Goal: Communication & Community: Answer question/provide support

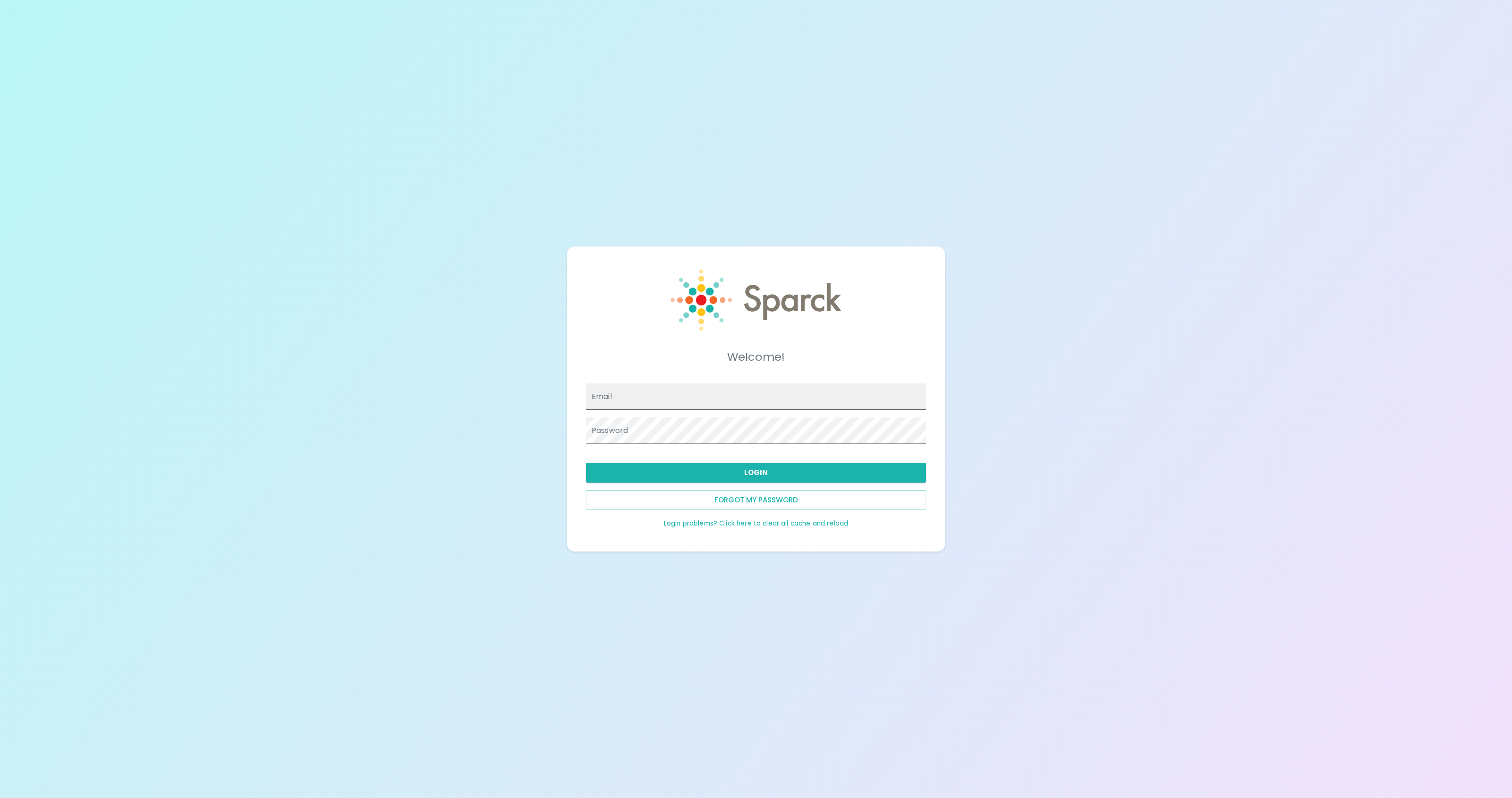
click at [677, 397] on input "Email" at bounding box center [756, 397] width 340 height 26
type input "[EMAIL_ADDRESS][DOMAIN_NAME]"
click at [707, 472] on button "Login" at bounding box center [756, 472] width 340 height 20
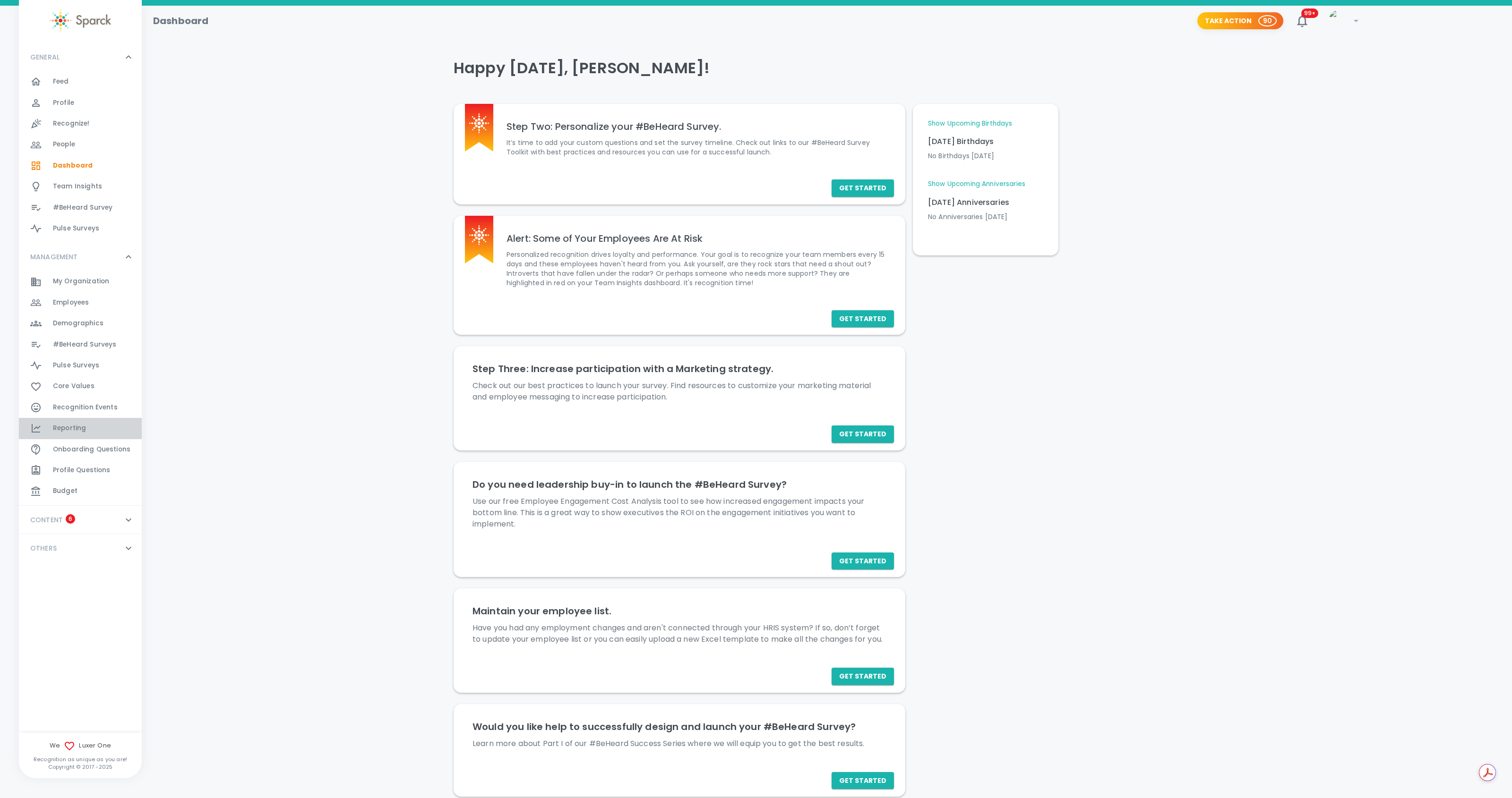
click at [62, 429] on span "Reporting" at bounding box center [70, 428] width 33 height 9
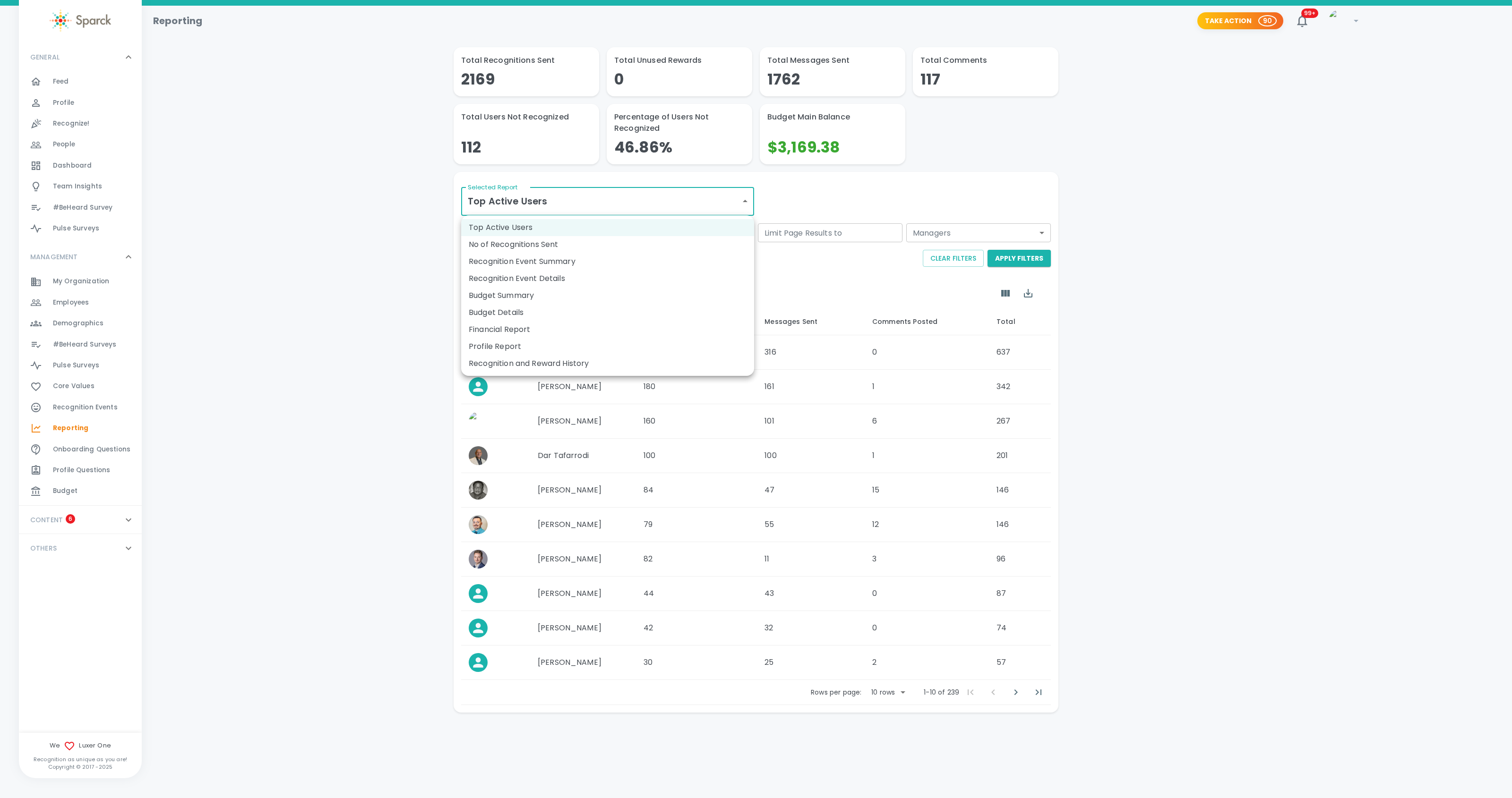
click at [747, 204] on body "Skip Navigation Reporting Take Action 90 99+ ! GENERAL 0 Feed 0 Profile 0 Recog…" at bounding box center [756, 381] width 1512 height 762
click at [620, 361] on li "Recognition and Reward History" at bounding box center [608, 364] width 293 height 17
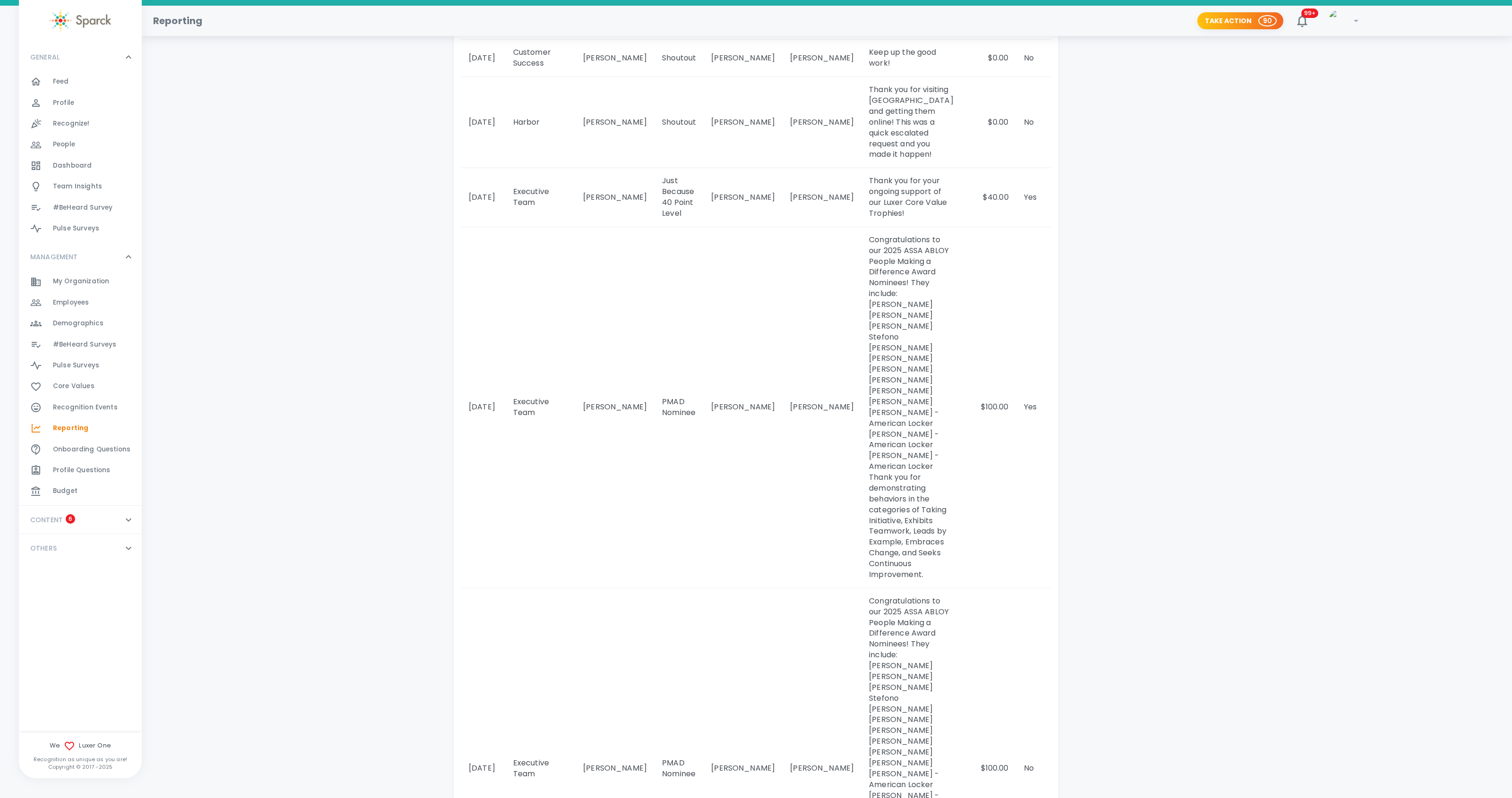
scroll to position [672, 0]
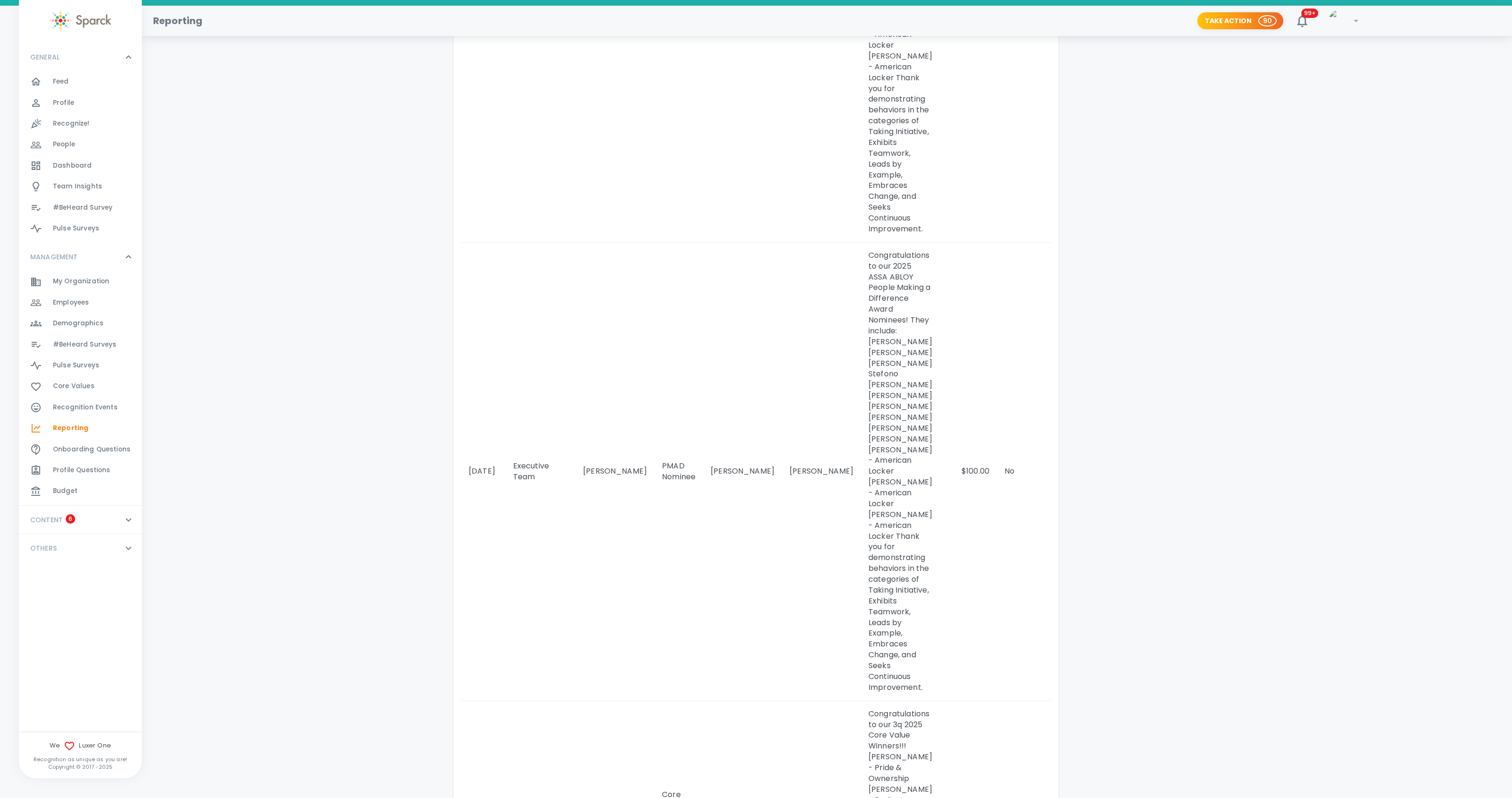
scroll to position [1590, 0]
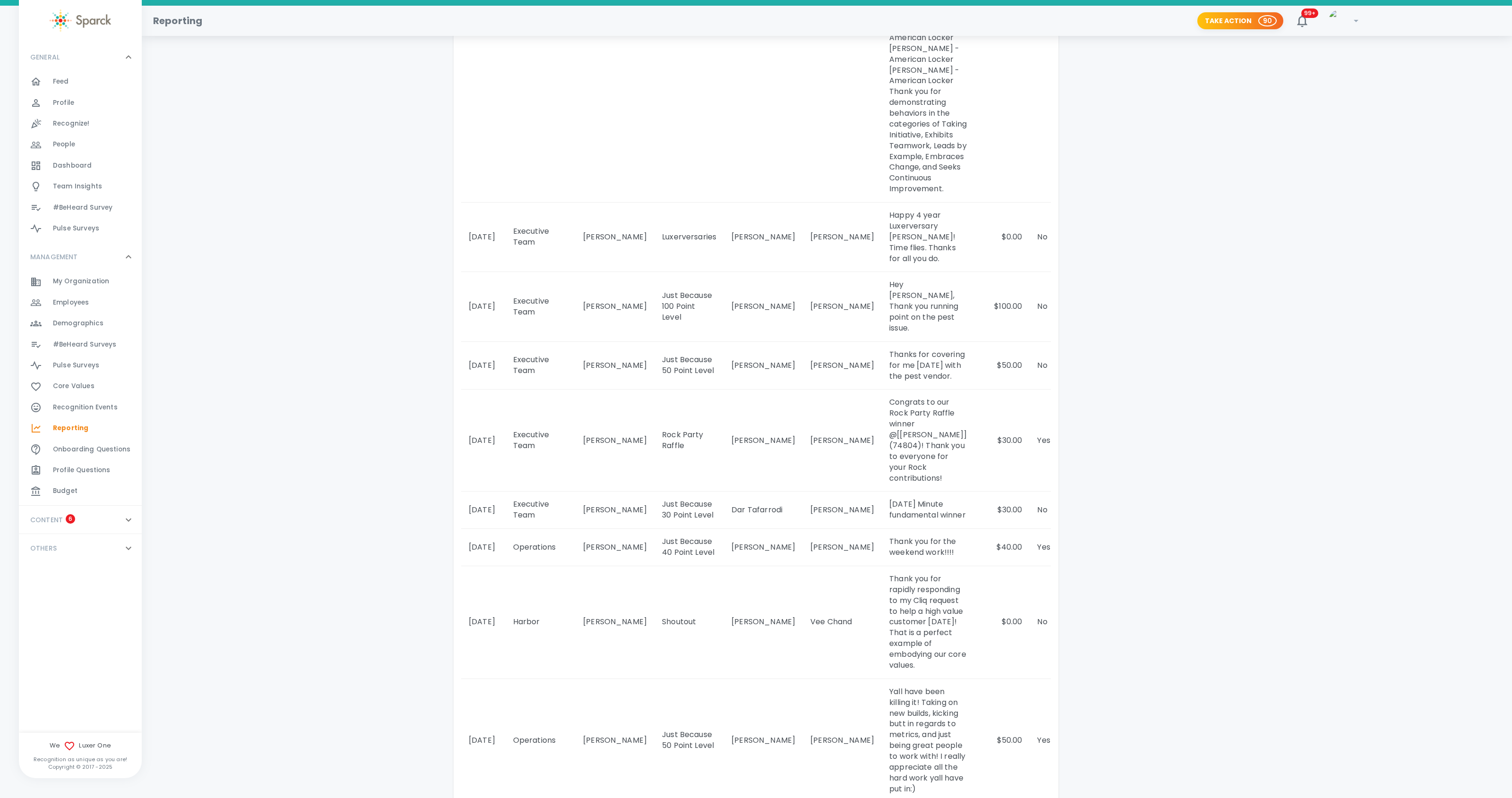
scroll to position [834, 0]
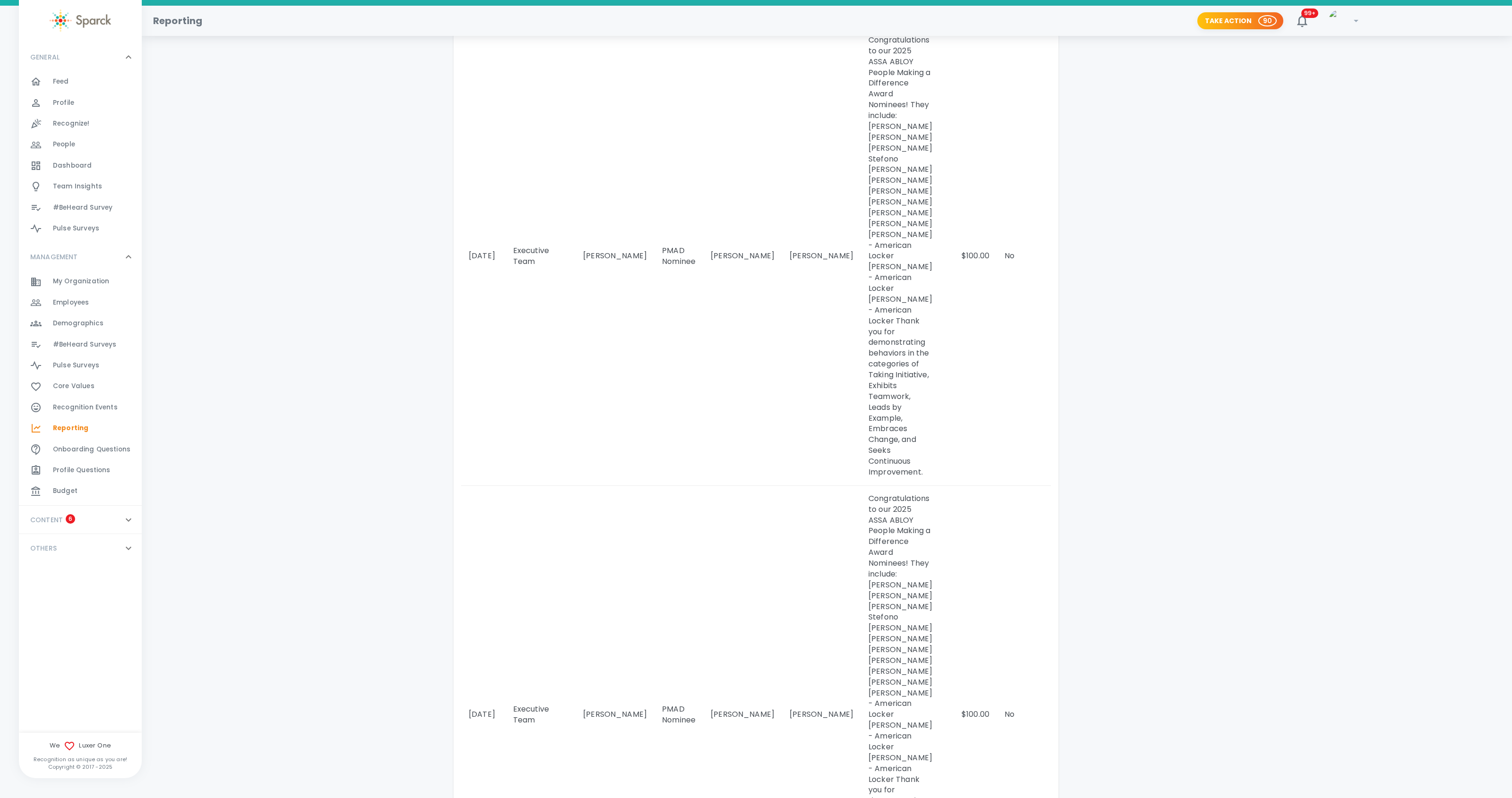
scroll to position [1590, 0]
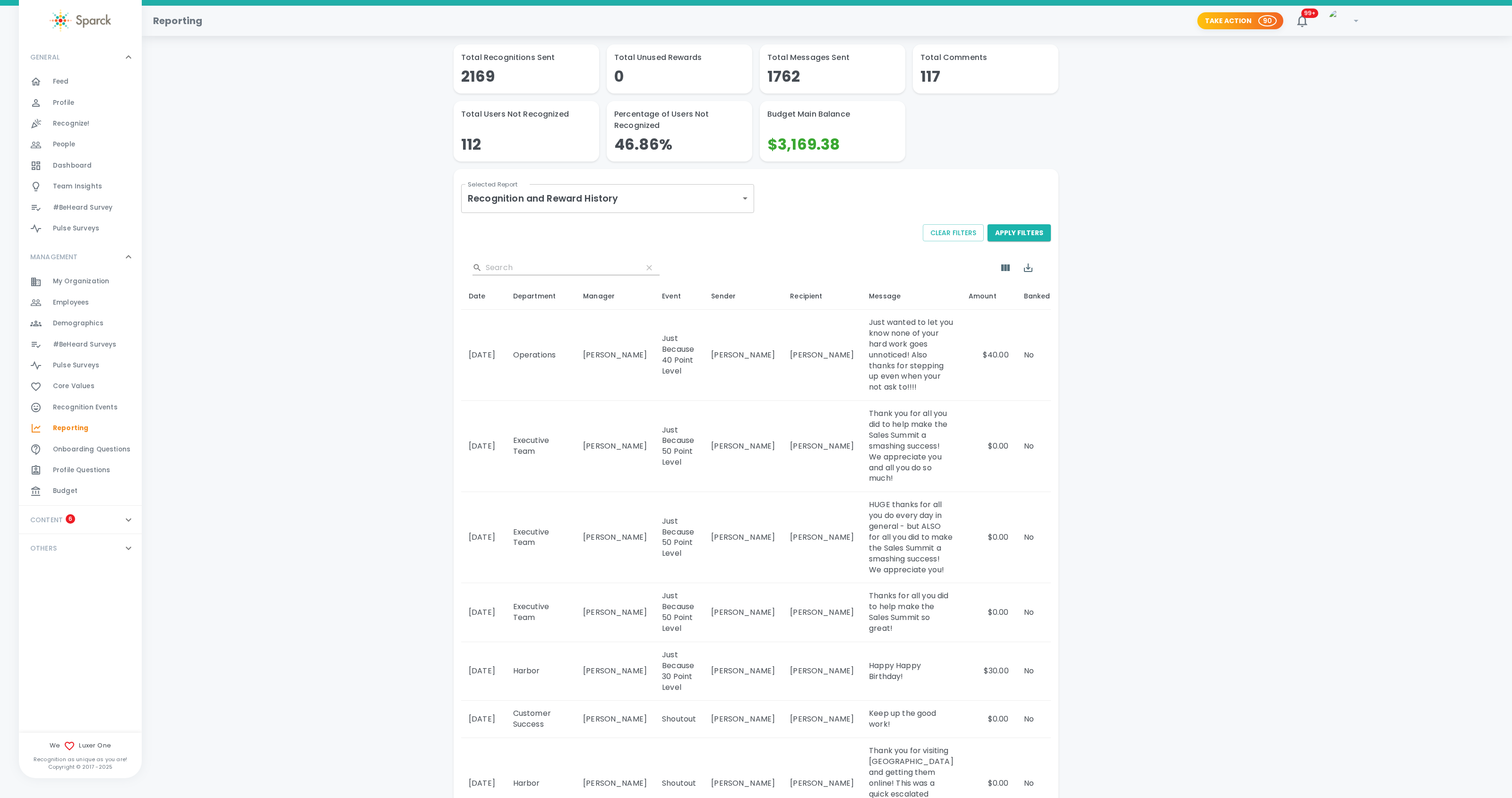
scroll to position [0, 0]
drag, startPoint x: 857, startPoint y: 461, endPoint x: 825, endPoint y: 405, distance: 64.5
click at [862, 405] on td "Thank you for all you did to help make the Sales Summit a smashing success! We …" at bounding box center [911, 449] width 100 height 91
copy td "Thank you for all you did to help make the Sales Summit a smashing success! We …"
click at [67, 124] on span "Recognize!" at bounding box center [71, 124] width 37 height 9
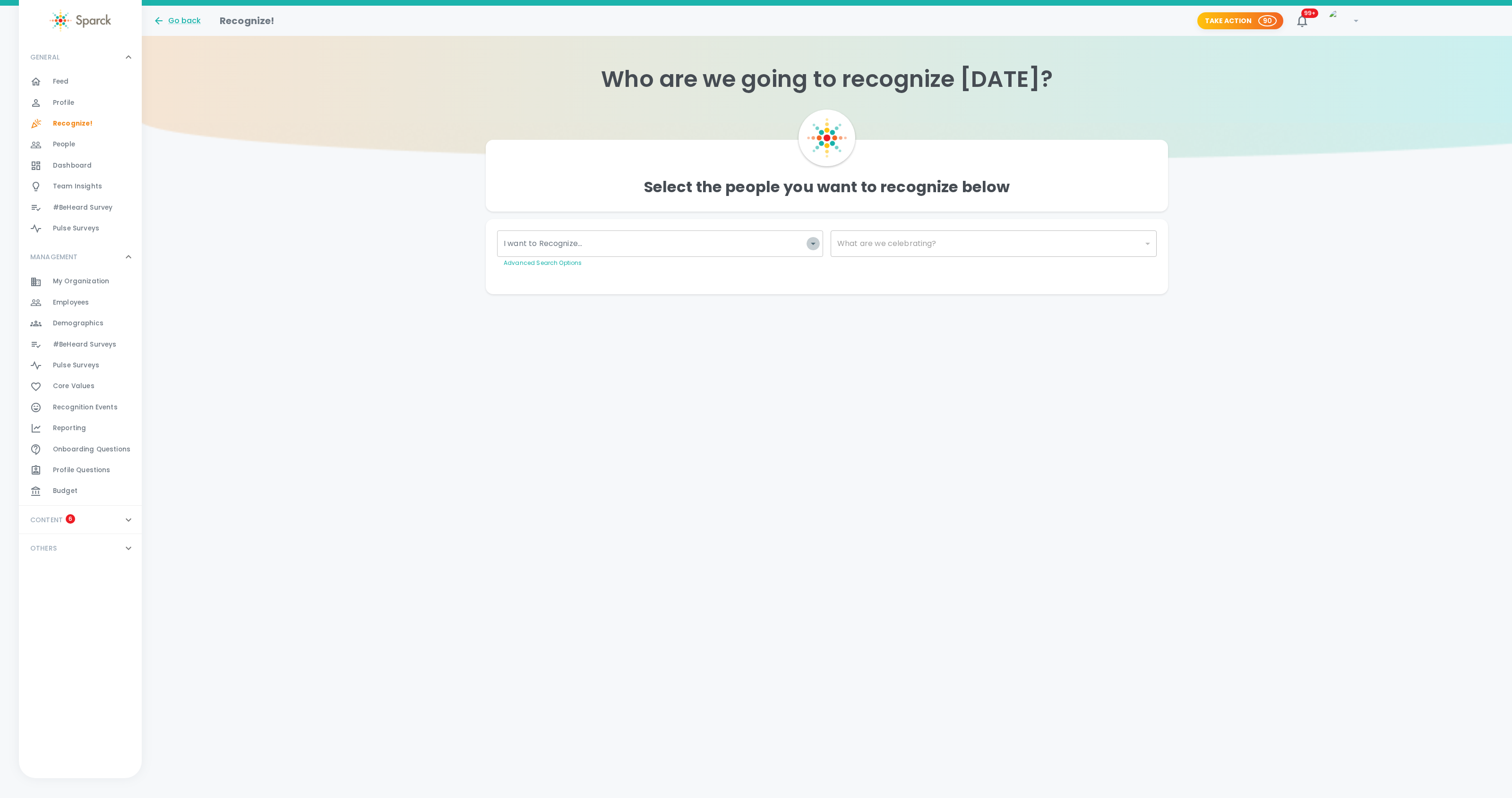
click at [817, 244] on icon "Open" at bounding box center [813, 243] width 11 height 11
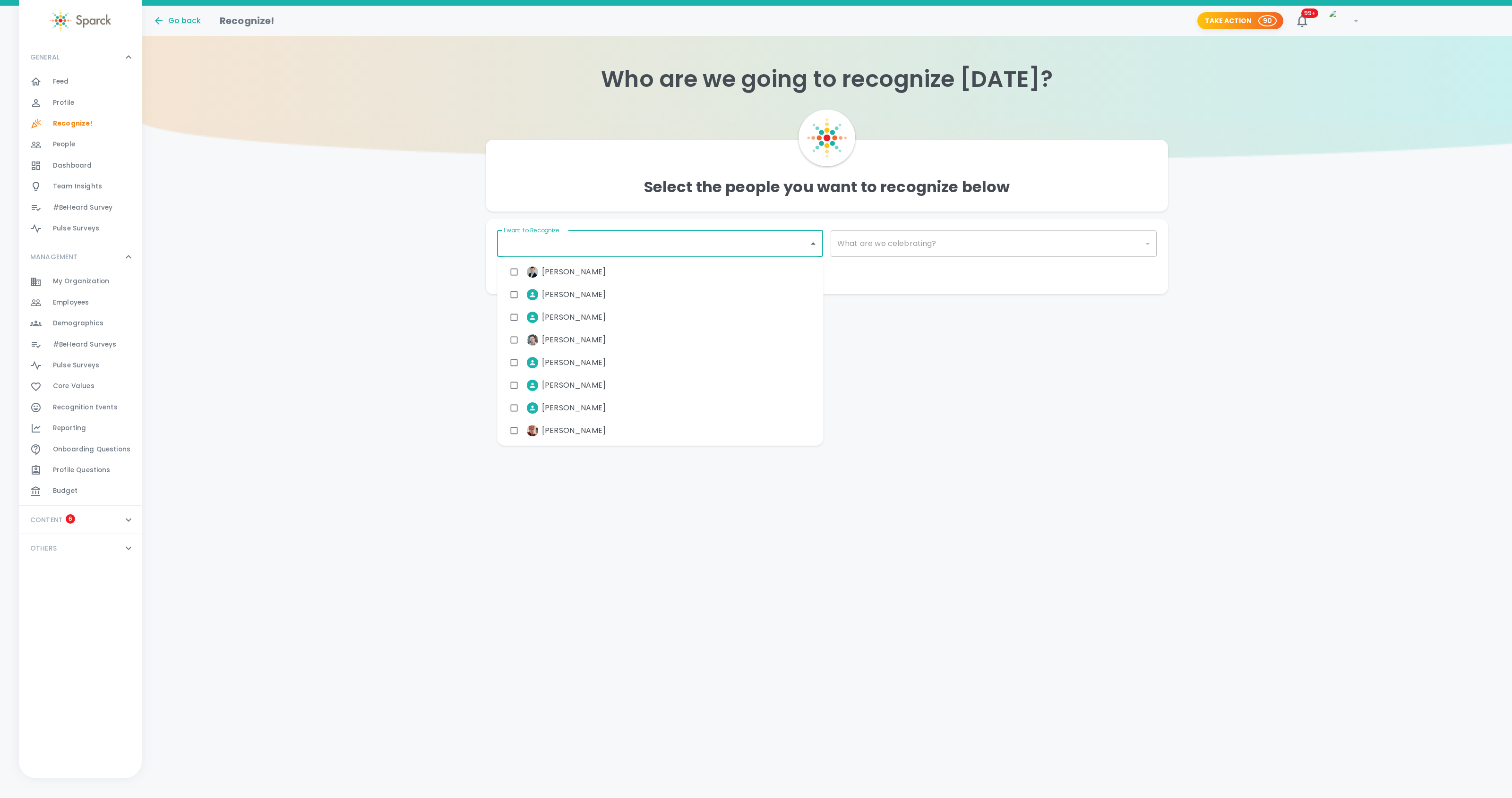
click at [696, 245] on input "I want to Recognize..." at bounding box center [653, 243] width 304 height 18
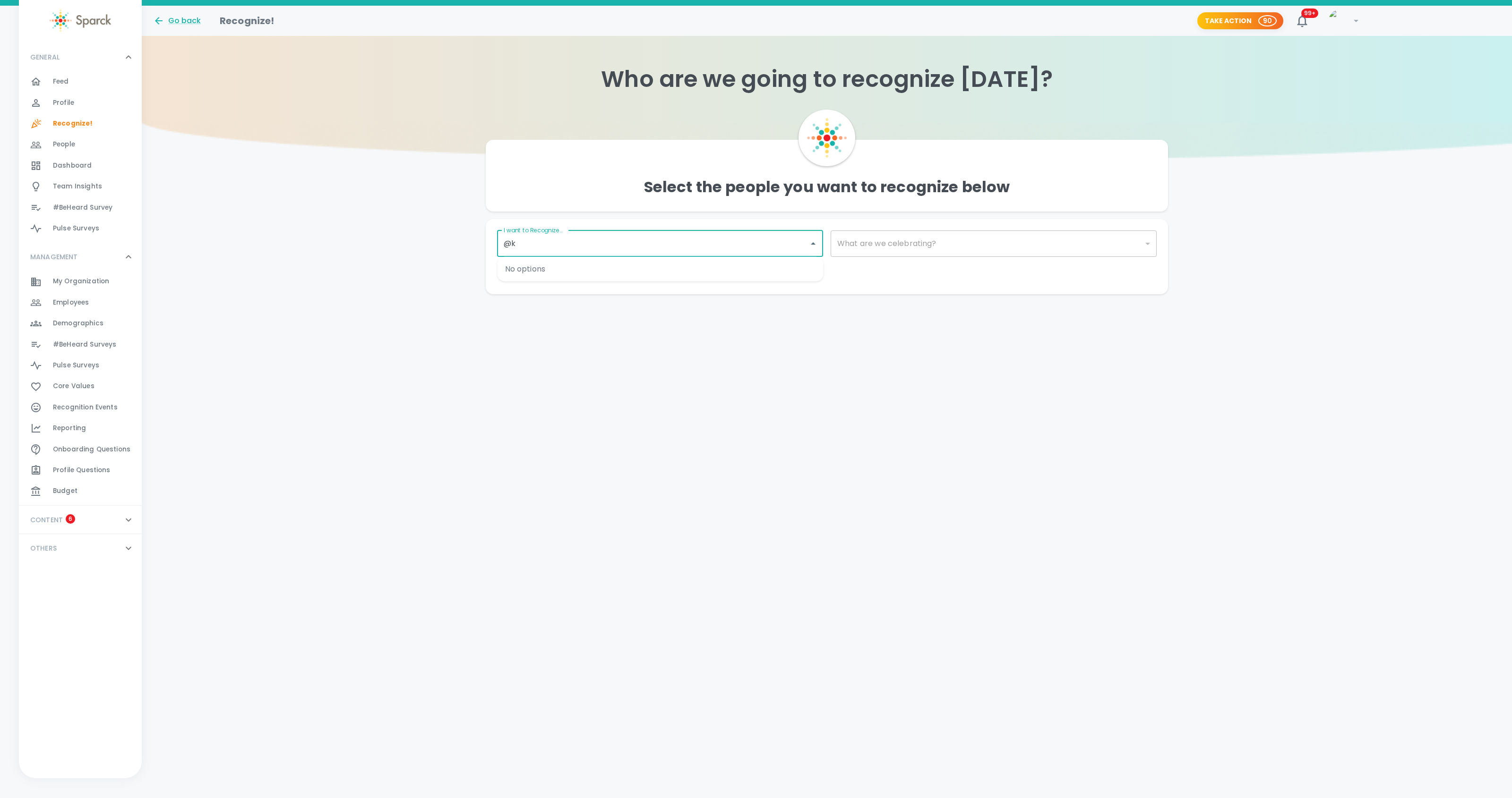
type input "@"
type input "kael"
click at [613, 269] on div "[PERSON_NAME]" at bounding box center [661, 272] width 326 height 23
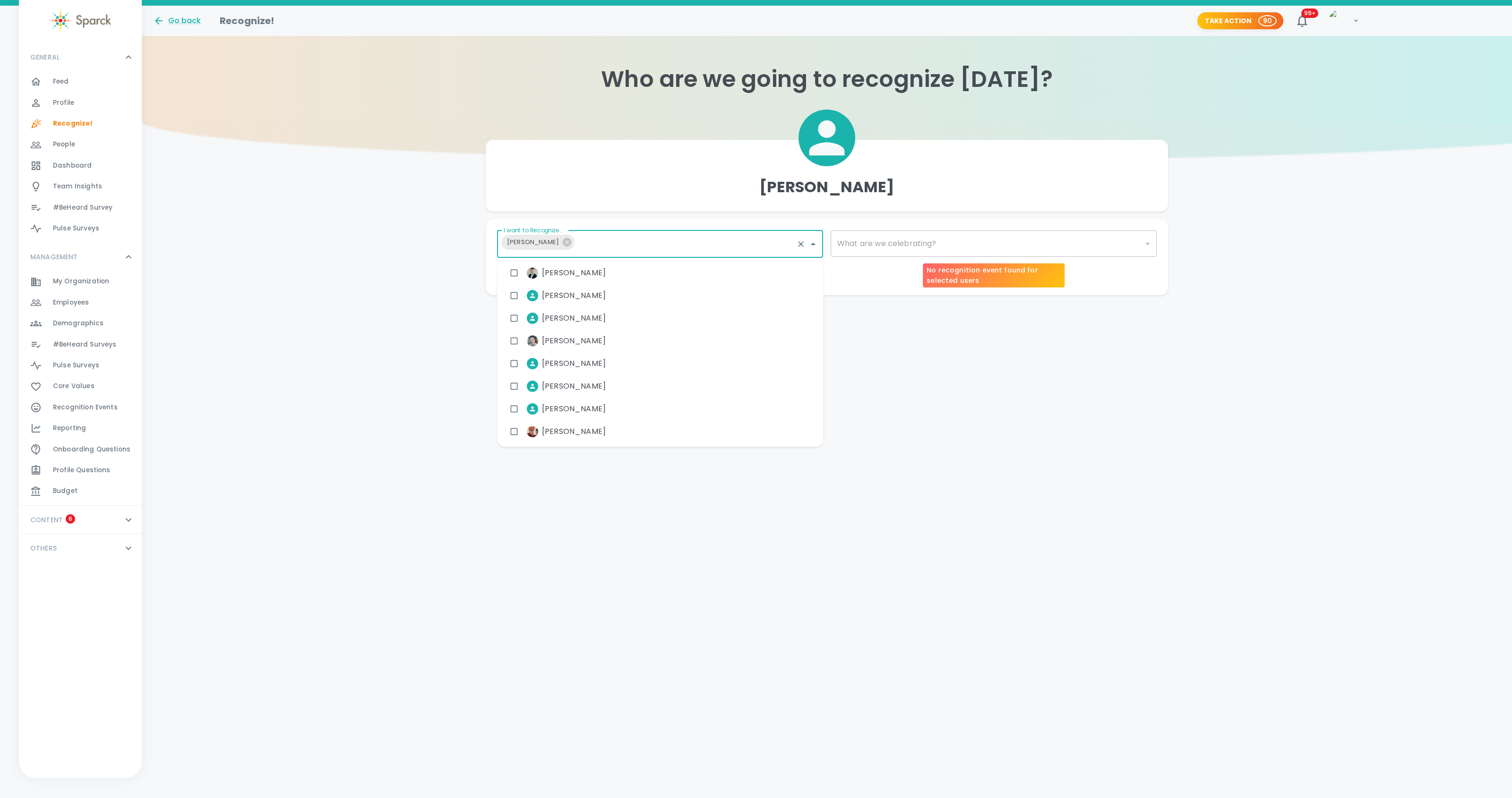
click at [915, 246] on div "​" at bounding box center [994, 243] width 326 height 26
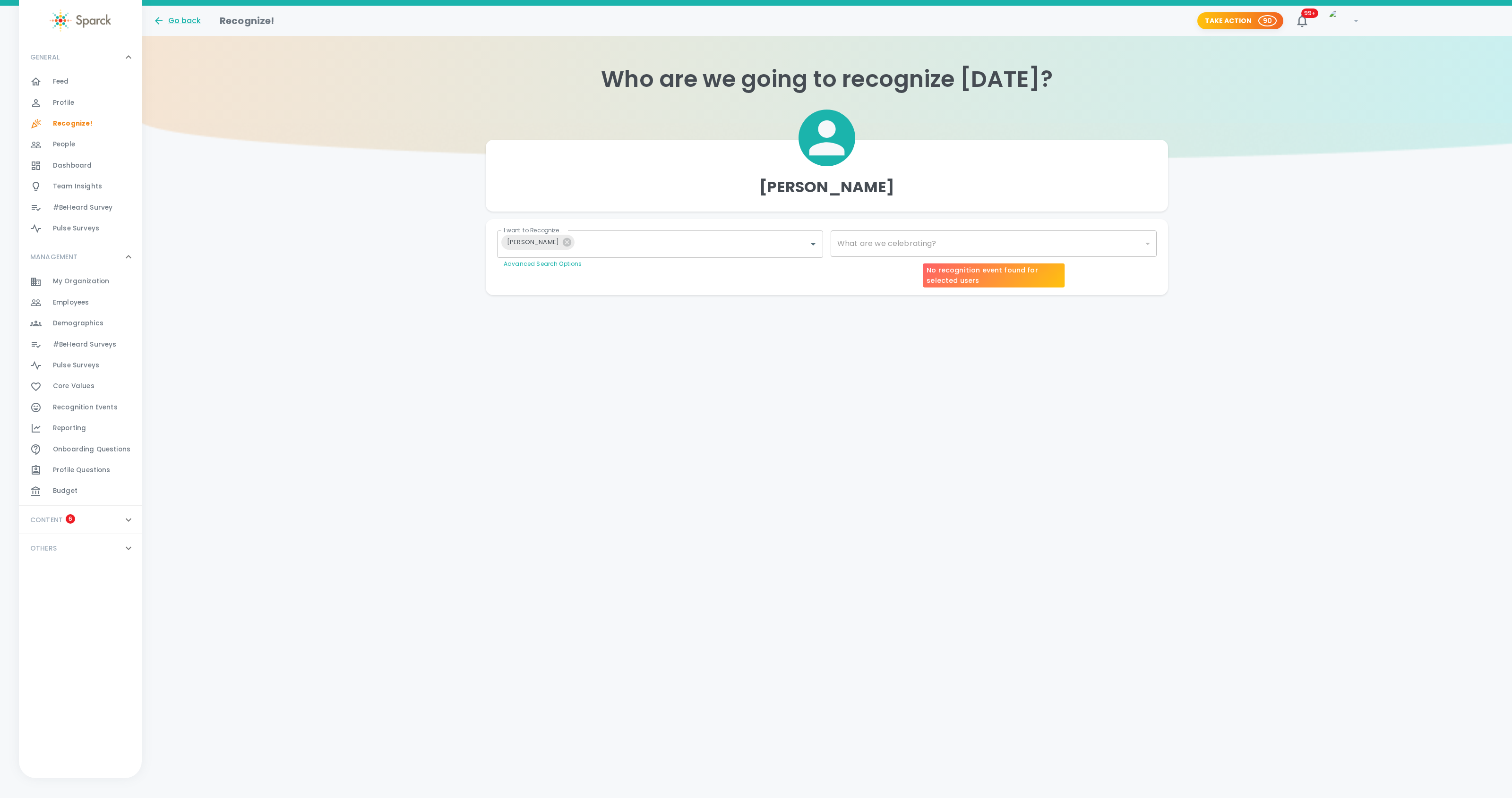
click at [1152, 246] on div "​" at bounding box center [994, 243] width 326 height 26
click at [1146, 243] on div "​" at bounding box center [994, 243] width 326 height 26
click at [1041, 250] on body "Skip Navigation Go back Recognize! Take Action 90 99+ ! GENERAL 0 Feed 0 Profil…" at bounding box center [756, 167] width 1512 height 333
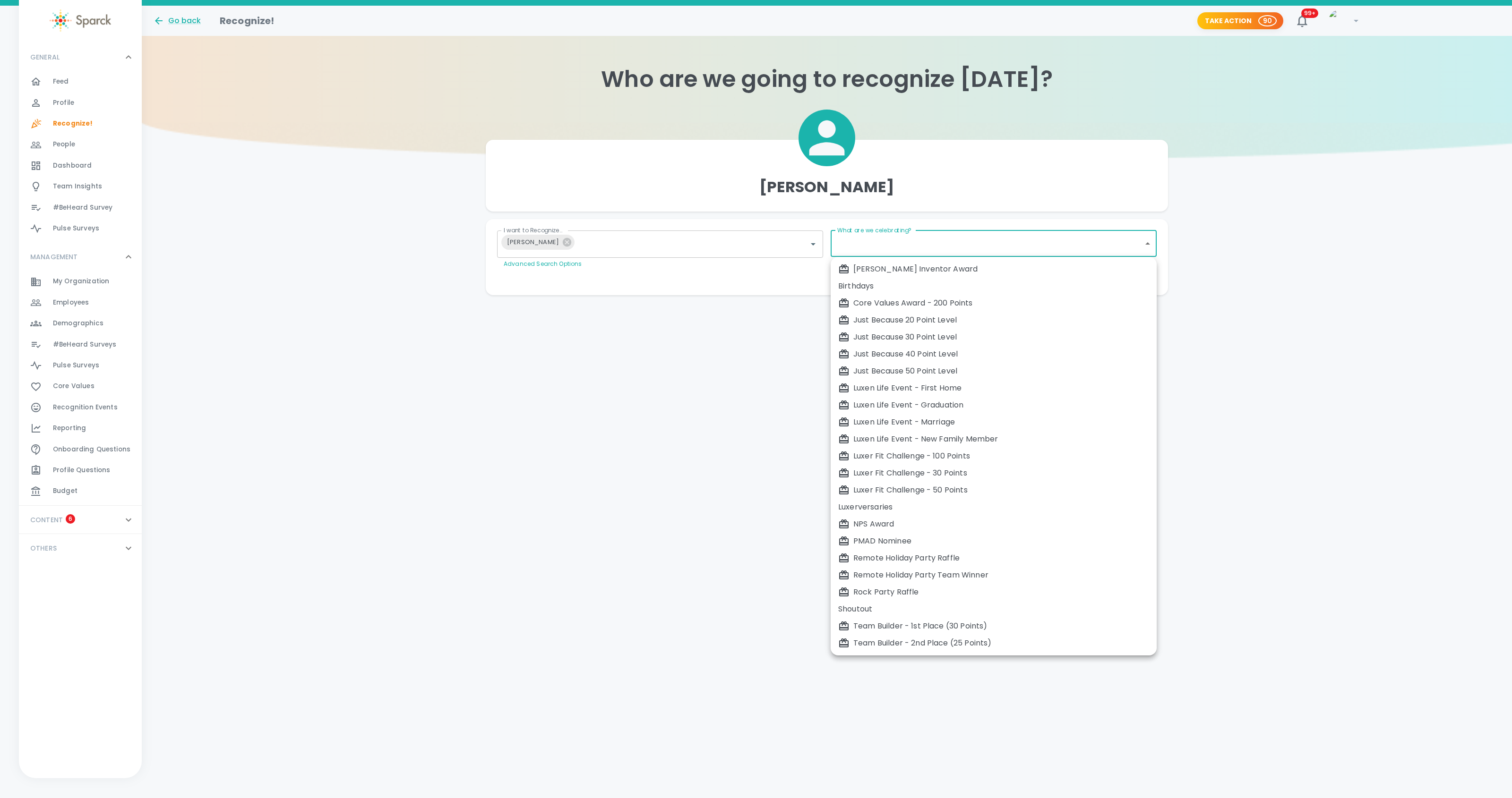
click at [929, 369] on div "Just Because 50 Point Level" at bounding box center [994, 371] width 311 height 11
type input "2009"
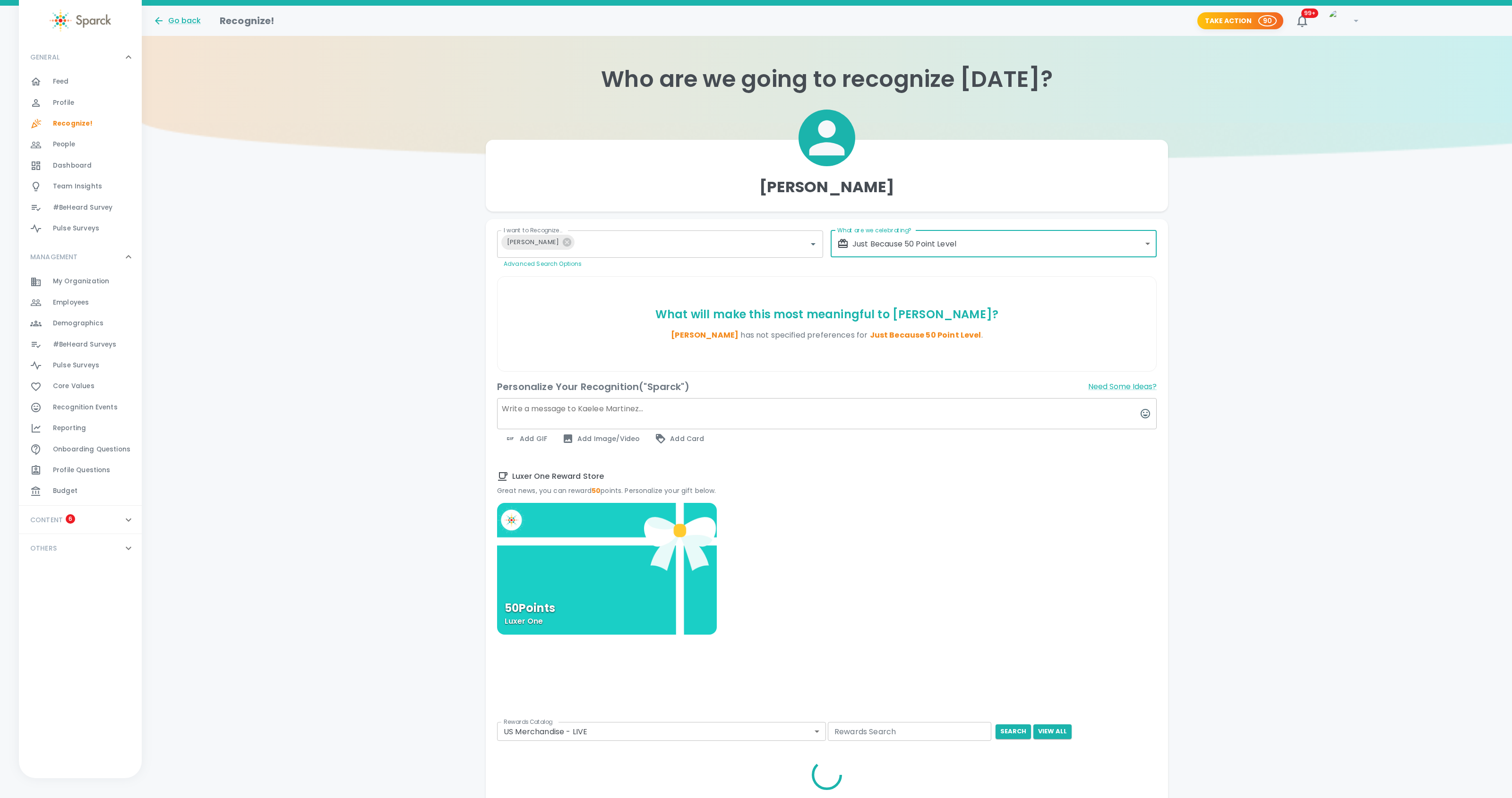
click at [675, 408] on textarea at bounding box center [827, 413] width 660 height 31
paste textarea "Thank you for all you did to help make the Sales Summit a smashing success! We …"
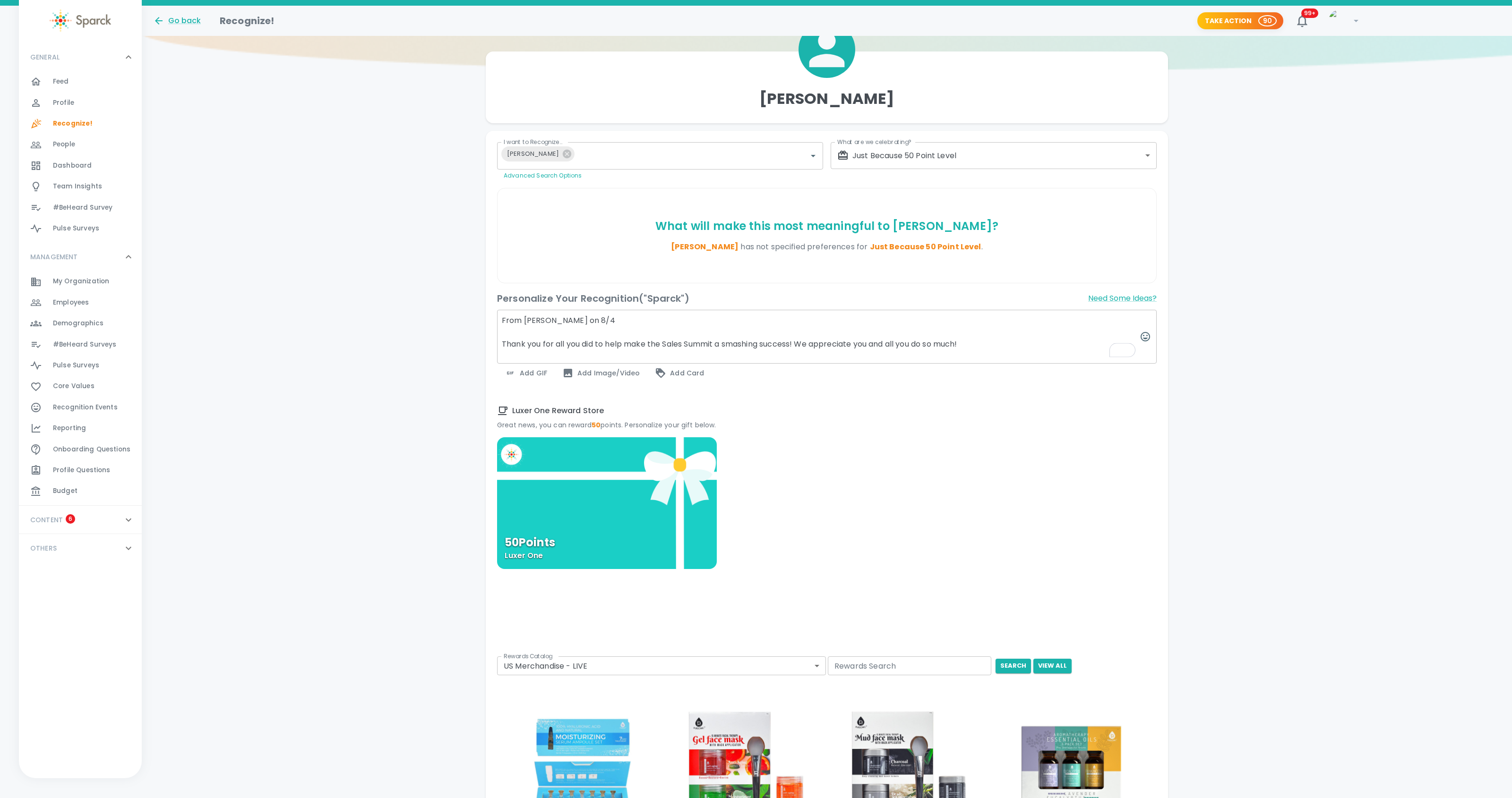
scroll to position [218, 0]
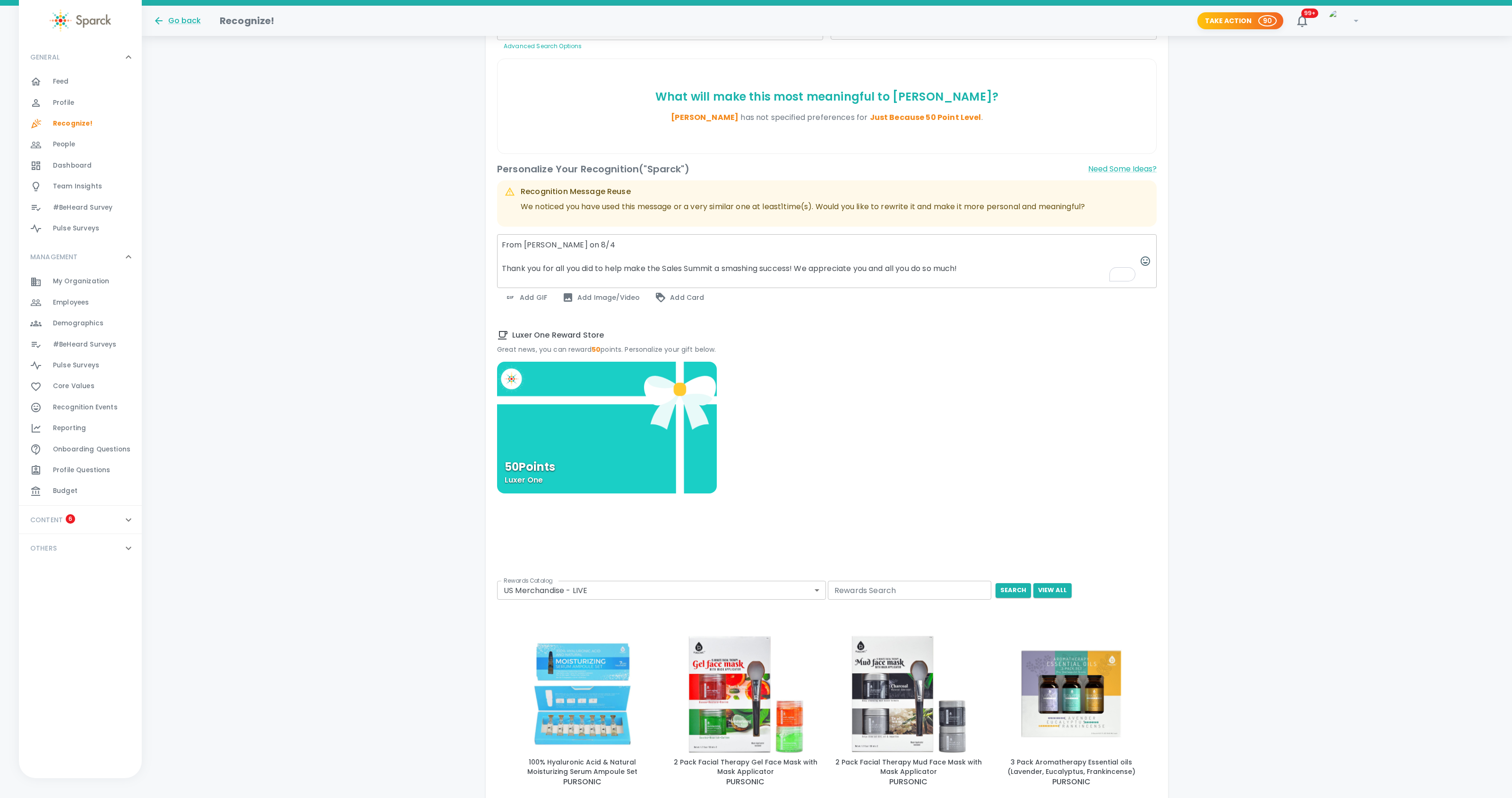
type textarea "From [PERSON_NAME] on 8/4 Thank you for all you did to help make the Sales Summ…"
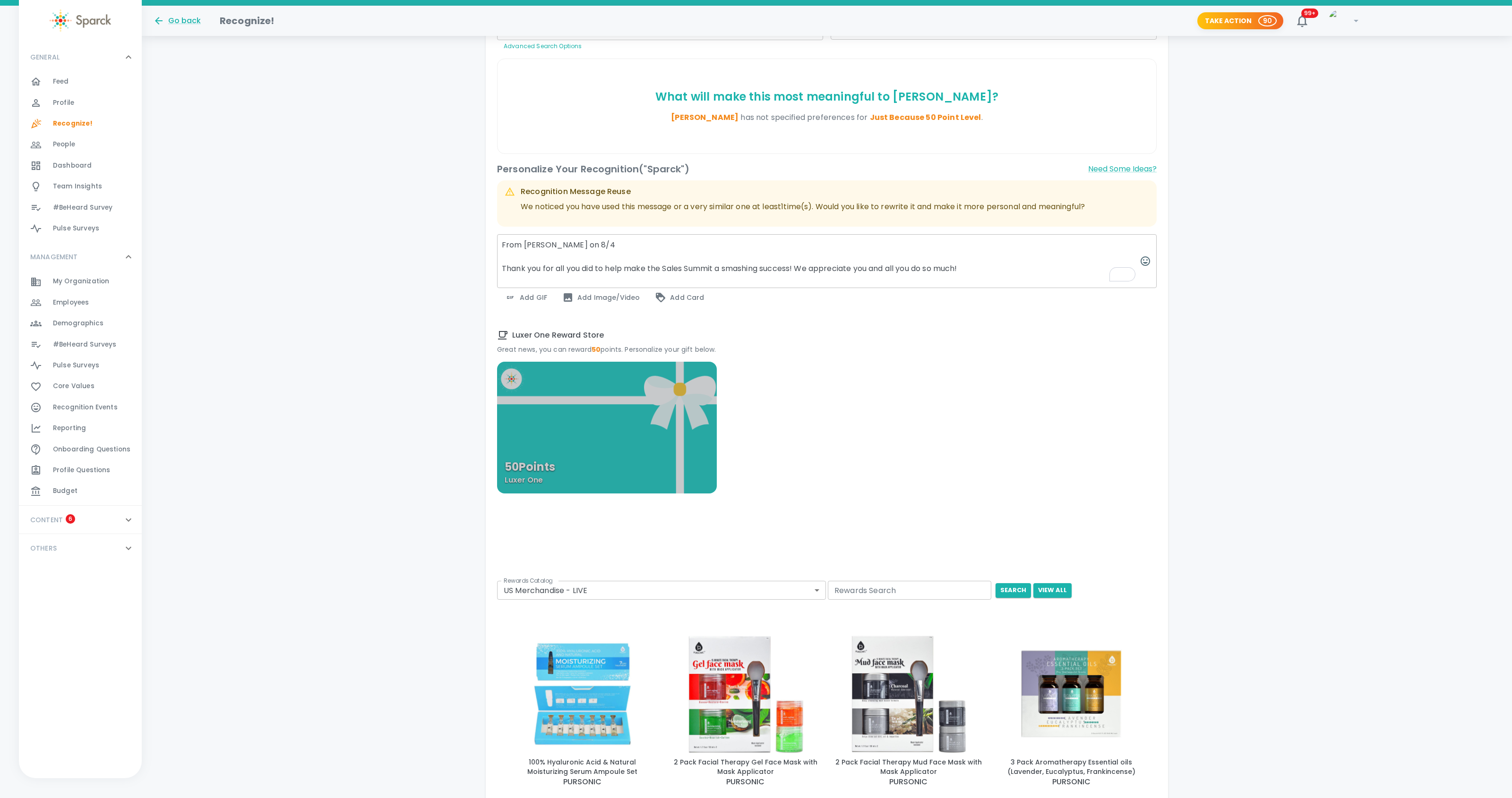
click at [629, 423] on div "50 Points Luxer One" at bounding box center [607, 427] width 220 height 132
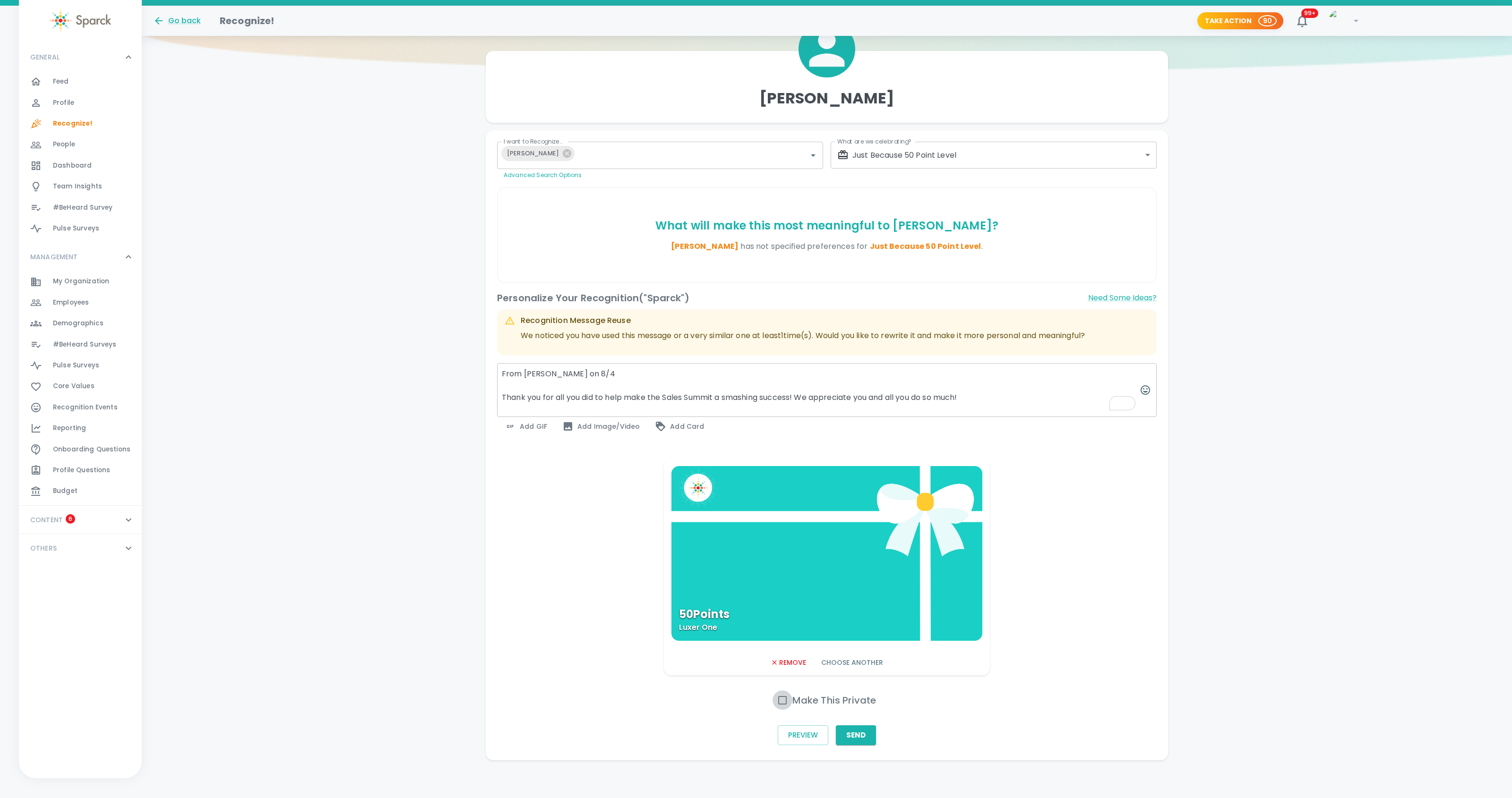
click at [780, 698] on input "Make This Private" at bounding box center [782, 700] width 20 height 20
checkbox input "true"
click at [859, 740] on button "Send" at bounding box center [856, 735] width 40 height 20
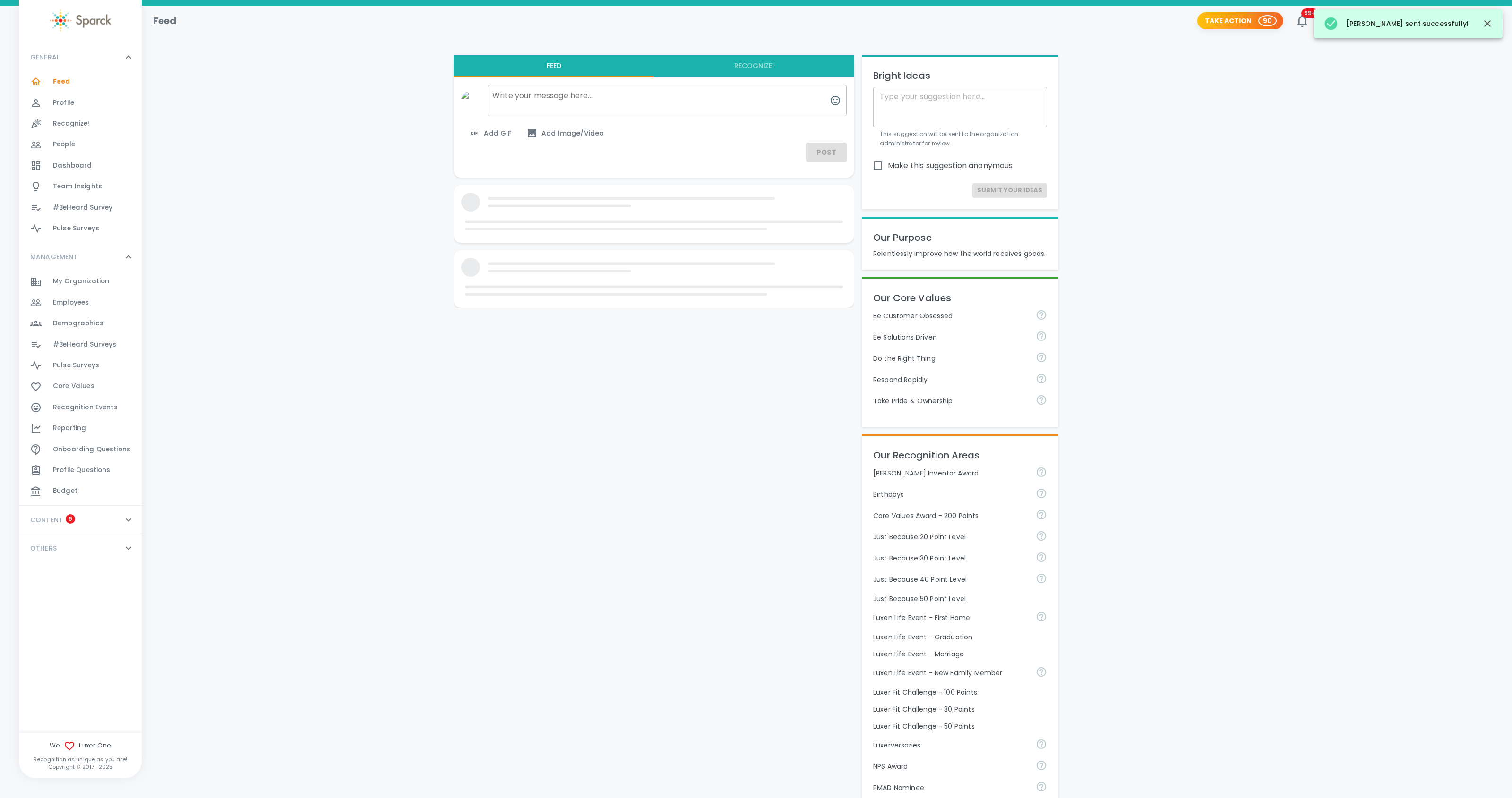
click at [81, 408] on span "Recognition Events" at bounding box center [85, 408] width 65 height 9
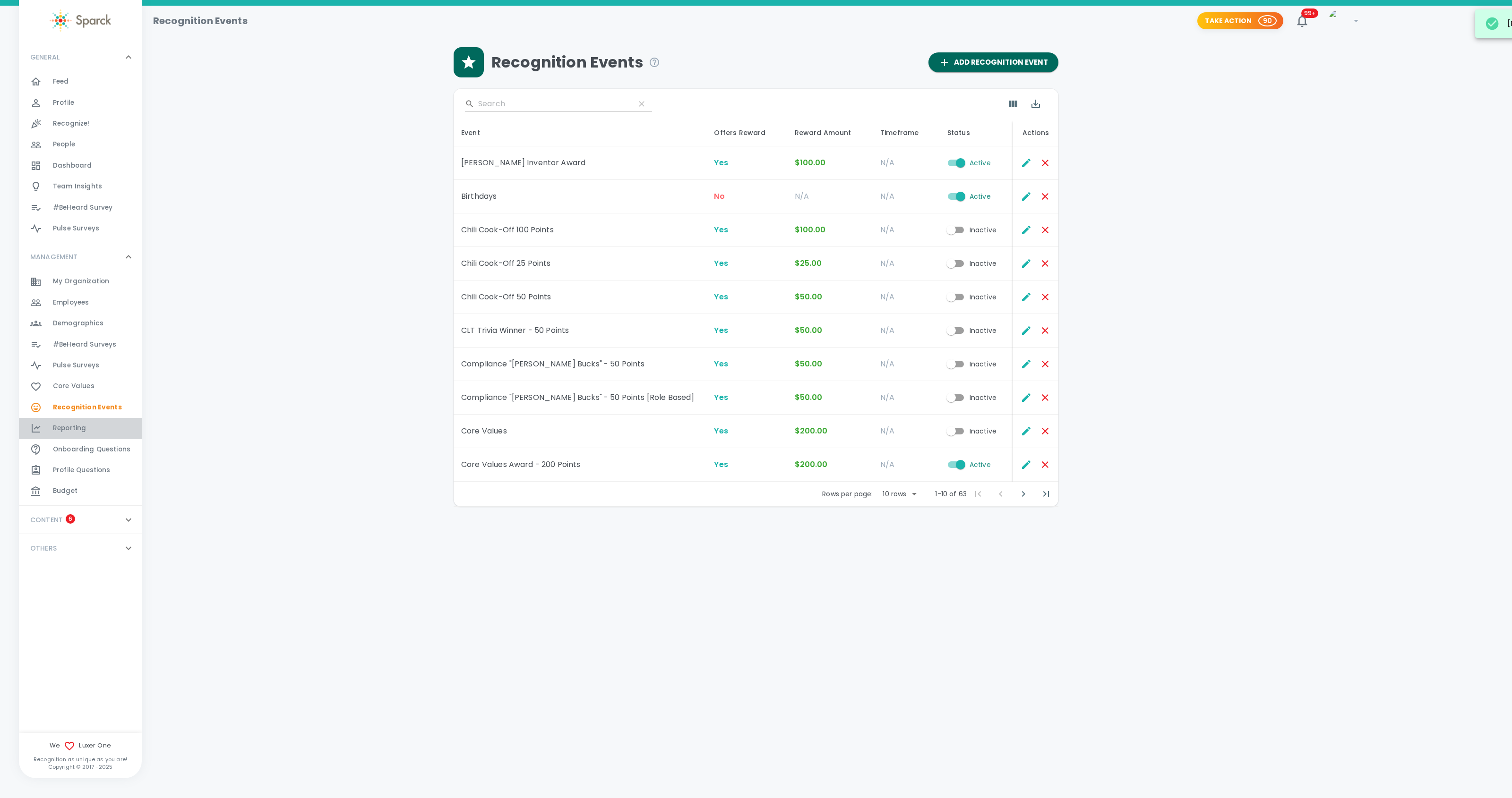
click at [86, 427] on div "Reporting 0" at bounding box center [97, 428] width 89 height 13
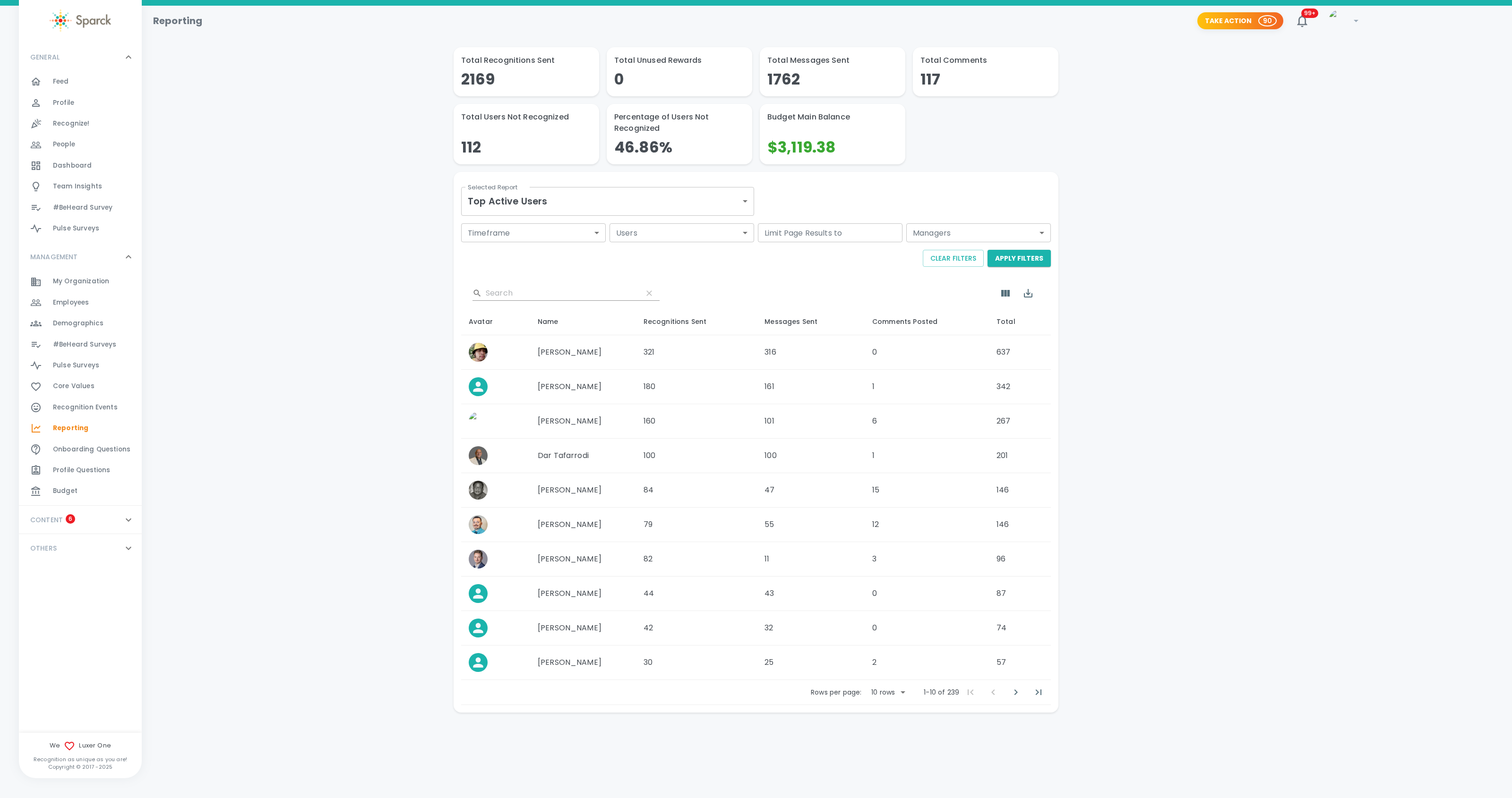
click at [746, 204] on body "Skip Navigation Reporting Take Action 90 99+ ! GENERAL 0 Feed 0 Profile 0 Recog…" at bounding box center [756, 381] width 1512 height 762
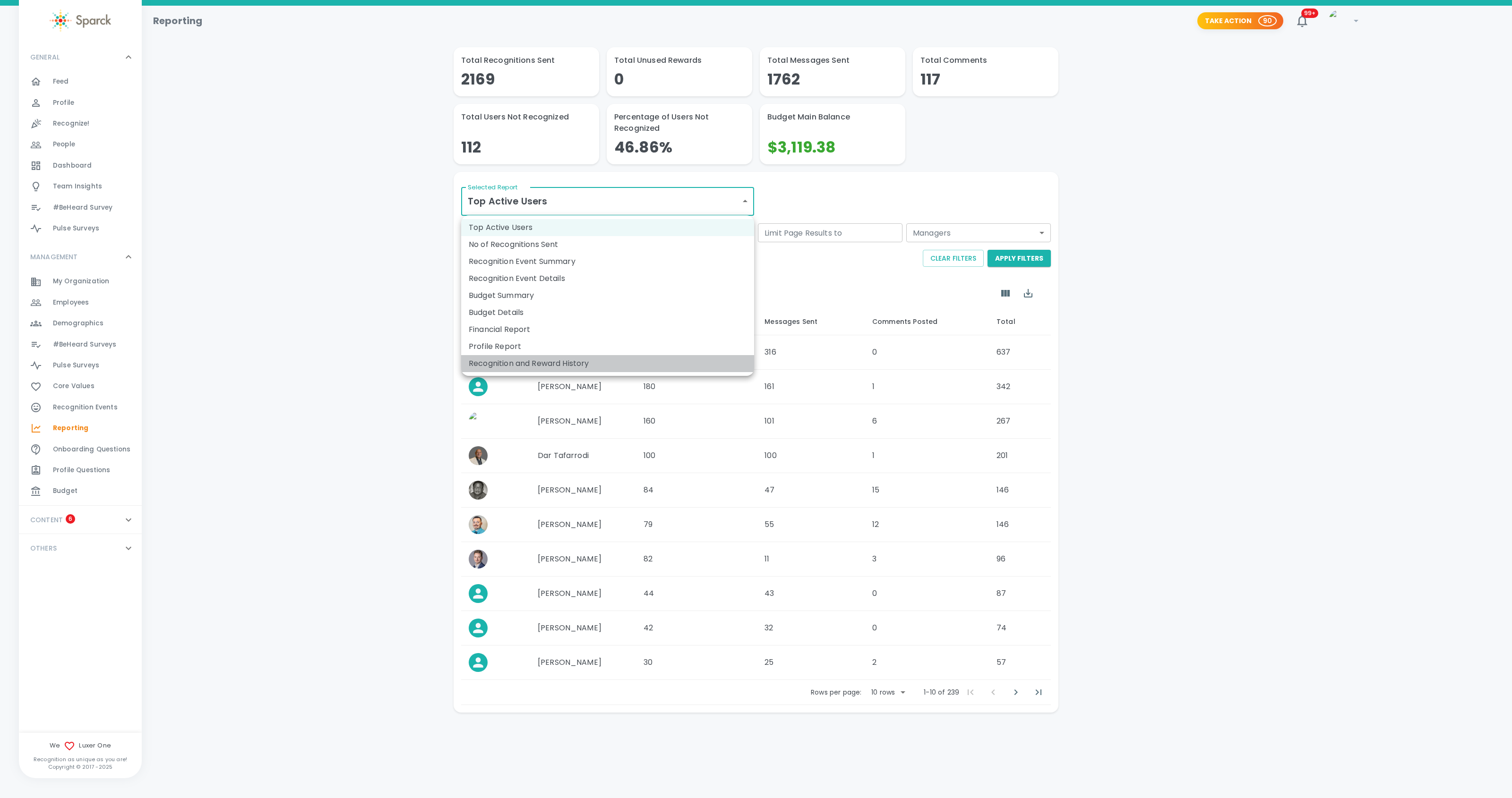
click at [624, 359] on li "Recognition and Reward History" at bounding box center [608, 364] width 293 height 17
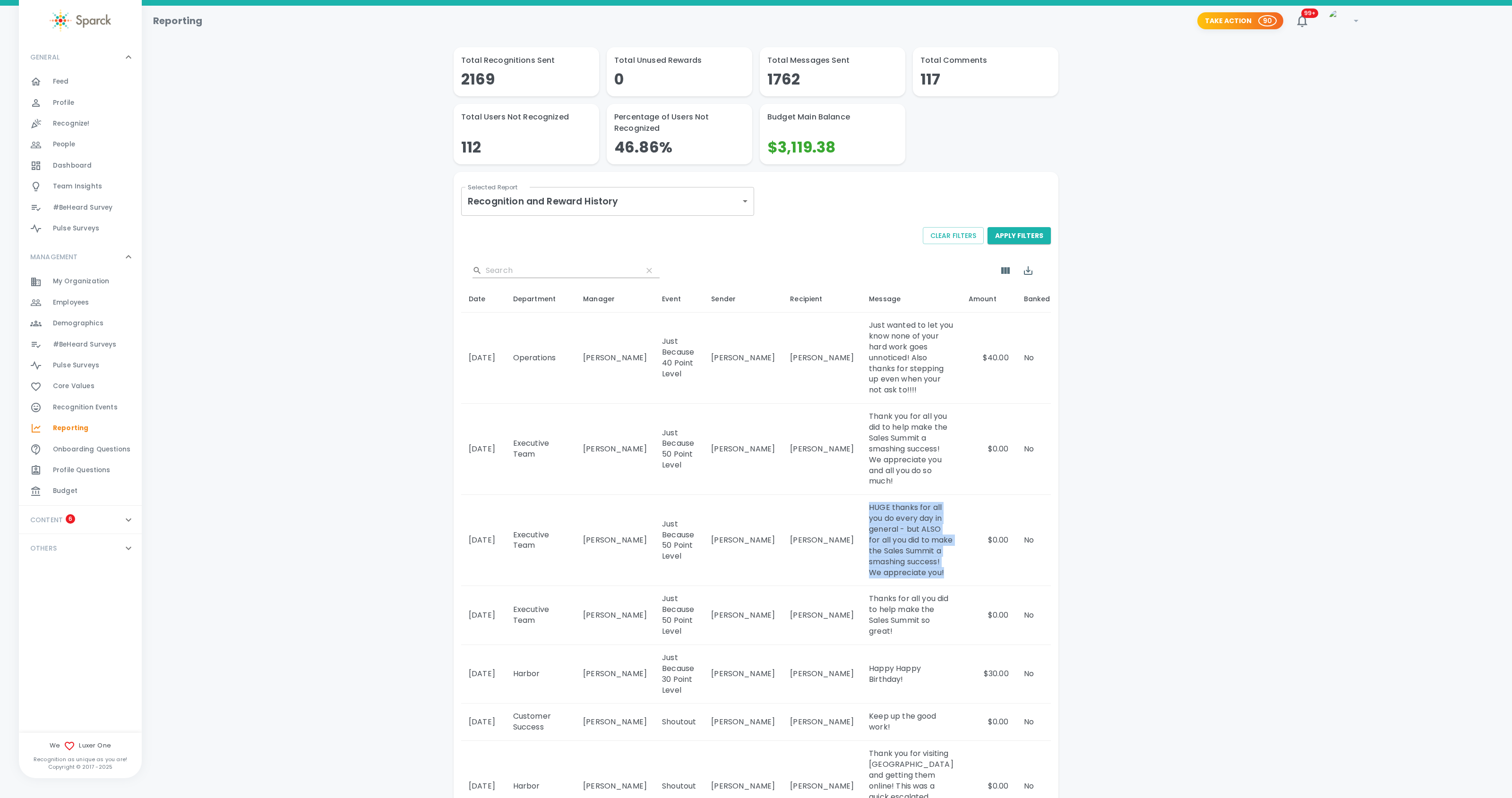
drag, startPoint x: 824, startPoint y: 488, endPoint x: 879, endPoint y: 549, distance: 82.1
click at [879, 549] on td "HUGE thanks for all you do every day in general - but ALSO for all you did to m…" at bounding box center [911, 540] width 100 height 91
copy td "HUGE thanks for all you do every day in general - but ALSO for all you did to m…"
click at [67, 123] on span "Recognize!" at bounding box center [71, 124] width 37 height 9
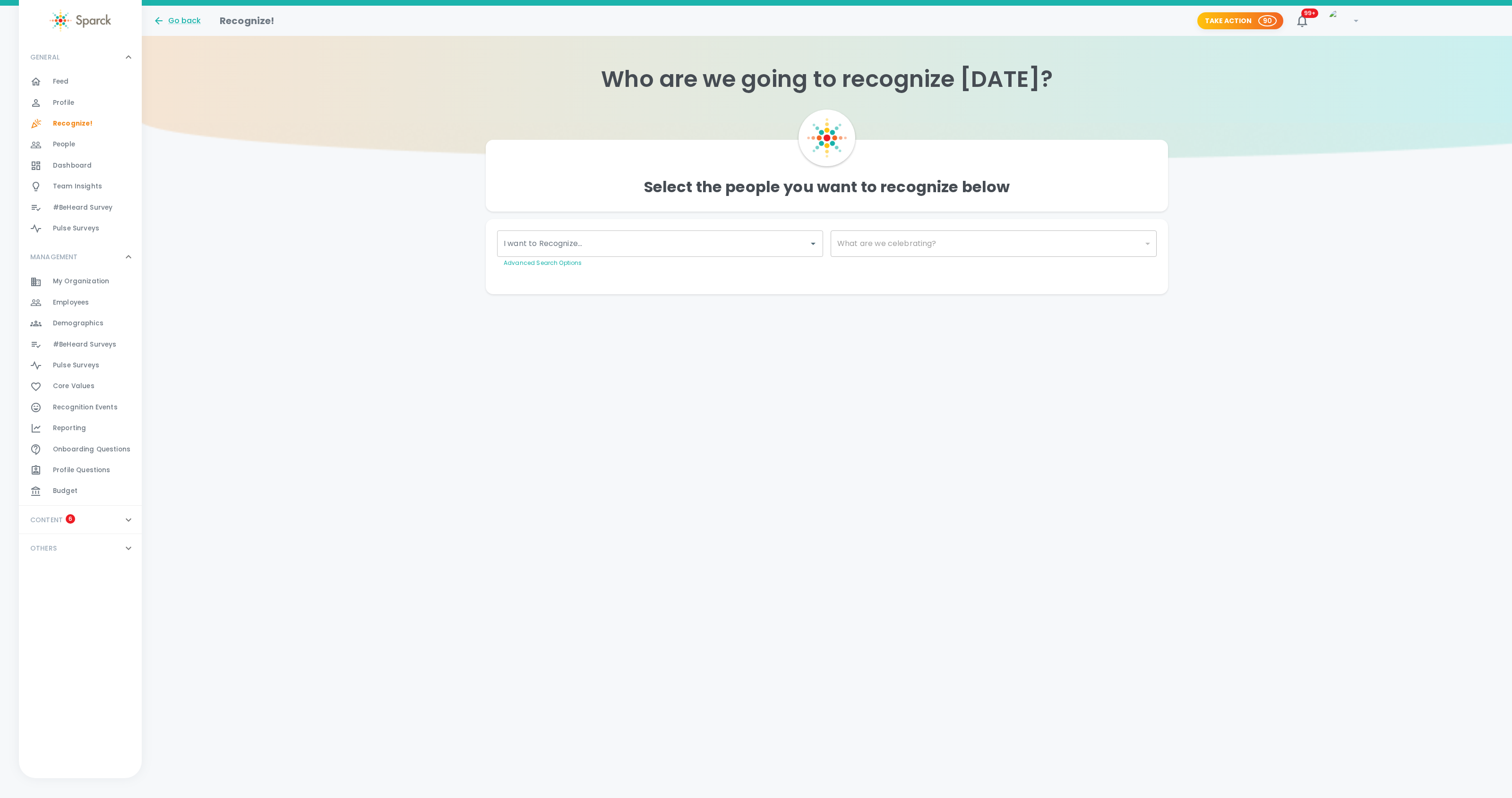
click at [644, 246] on input "I want to Recognize..." at bounding box center [653, 243] width 304 height 18
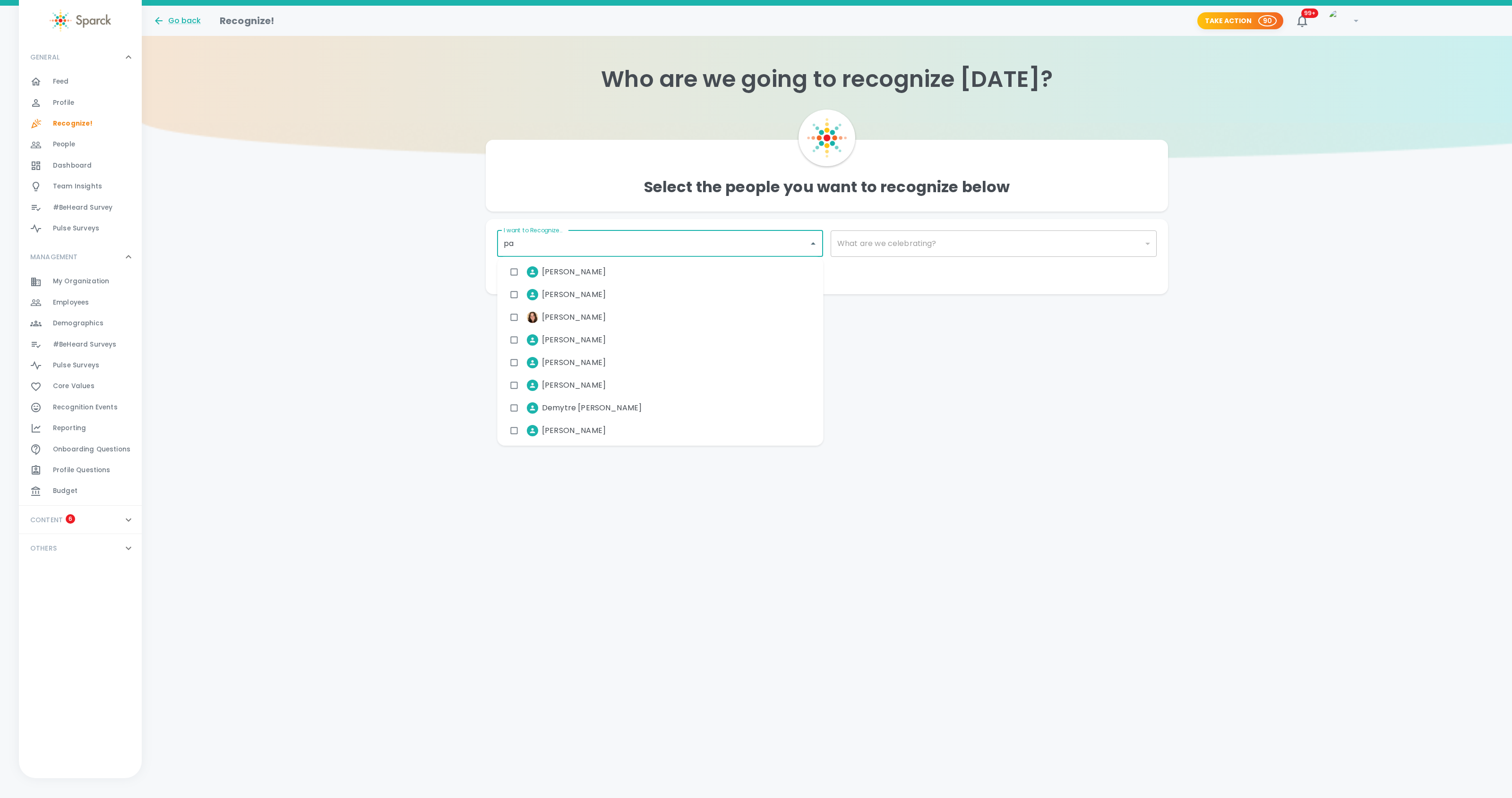
type input "[PERSON_NAME]"
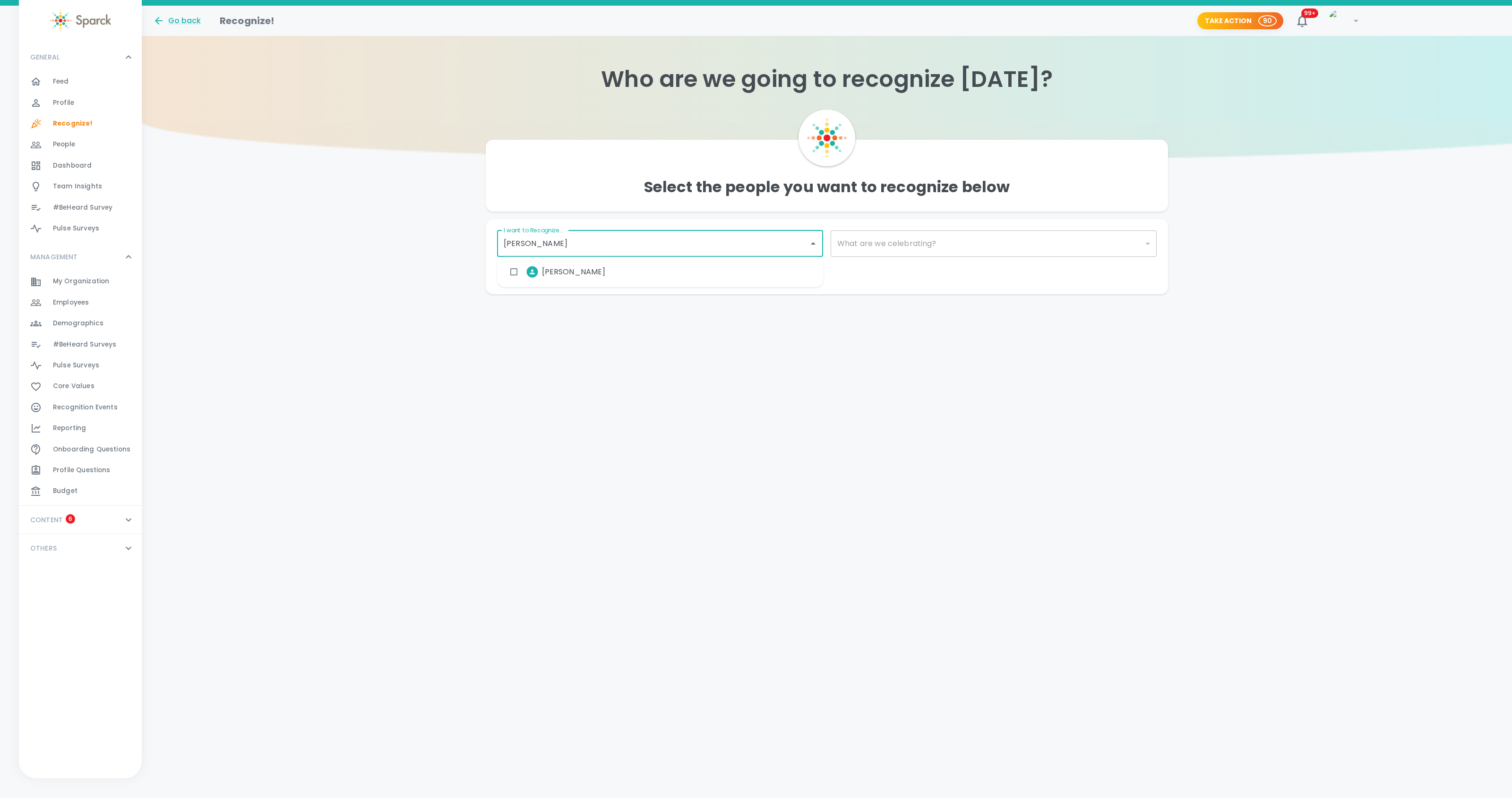
click at [604, 273] on div "[PERSON_NAME]" at bounding box center [661, 272] width 326 height 23
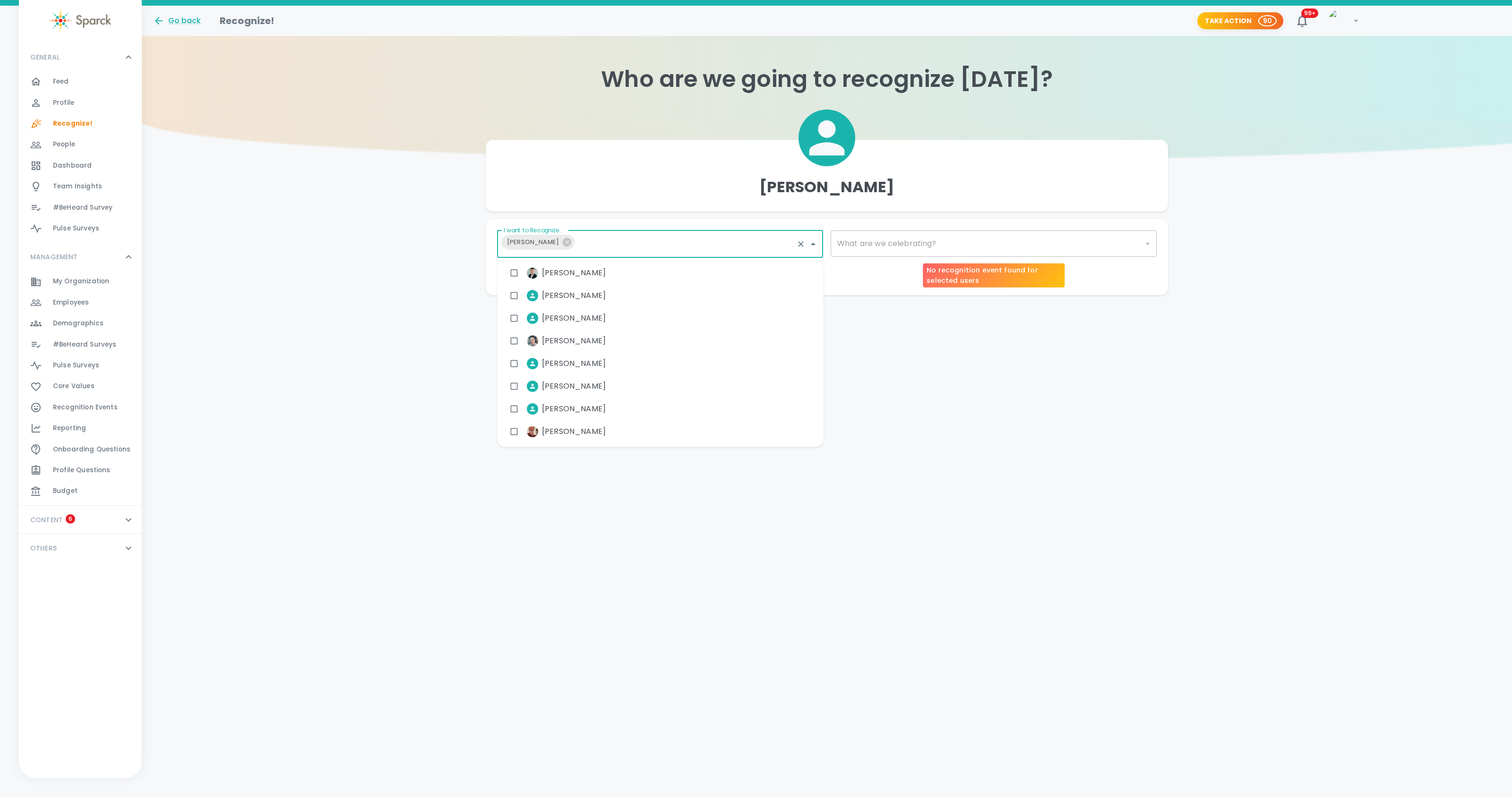
click at [906, 240] on div "​" at bounding box center [994, 243] width 326 height 26
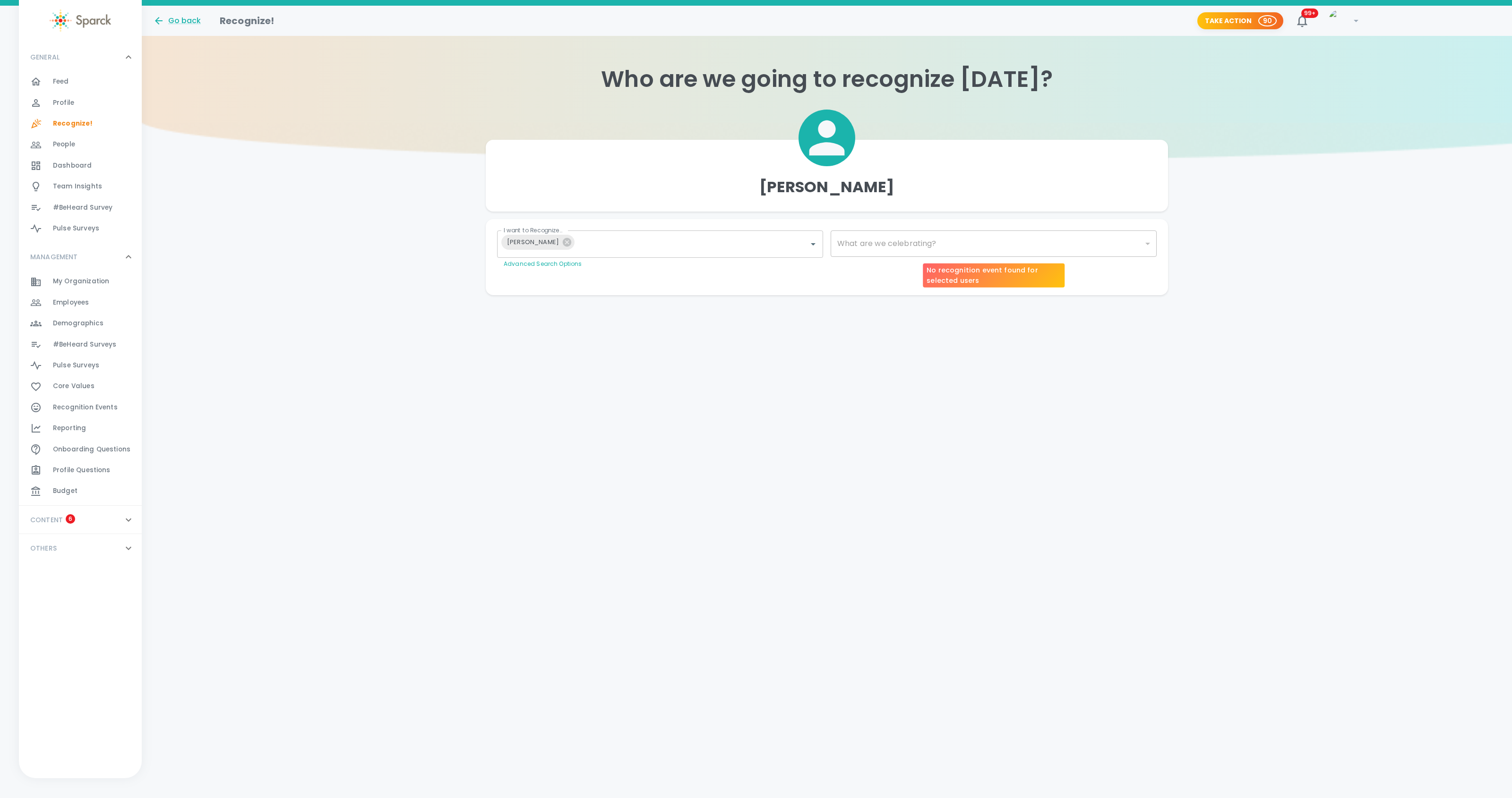
click at [899, 245] on div "​" at bounding box center [994, 243] width 326 height 26
click at [901, 245] on div "​" at bounding box center [994, 243] width 326 height 26
click at [1078, 243] on body "Skip Navigation Go back Recognize! Take Action 90 99+ ! GENERAL 0 Feed 0 Profil…" at bounding box center [756, 167] width 1512 height 333
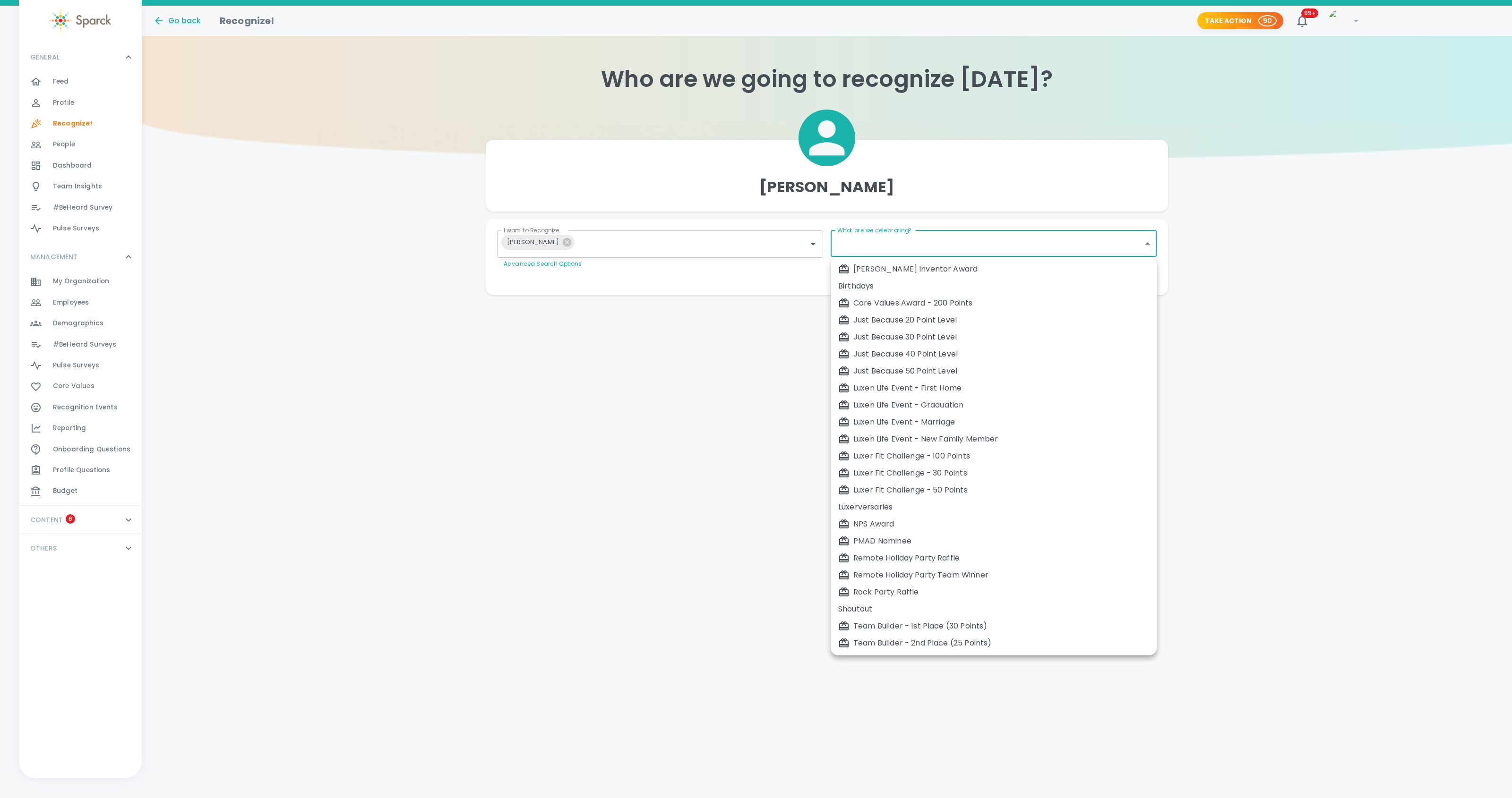
click at [926, 370] on div "Just Because 50 Point Level" at bounding box center [994, 371] width 311 height 11
type input "2009"
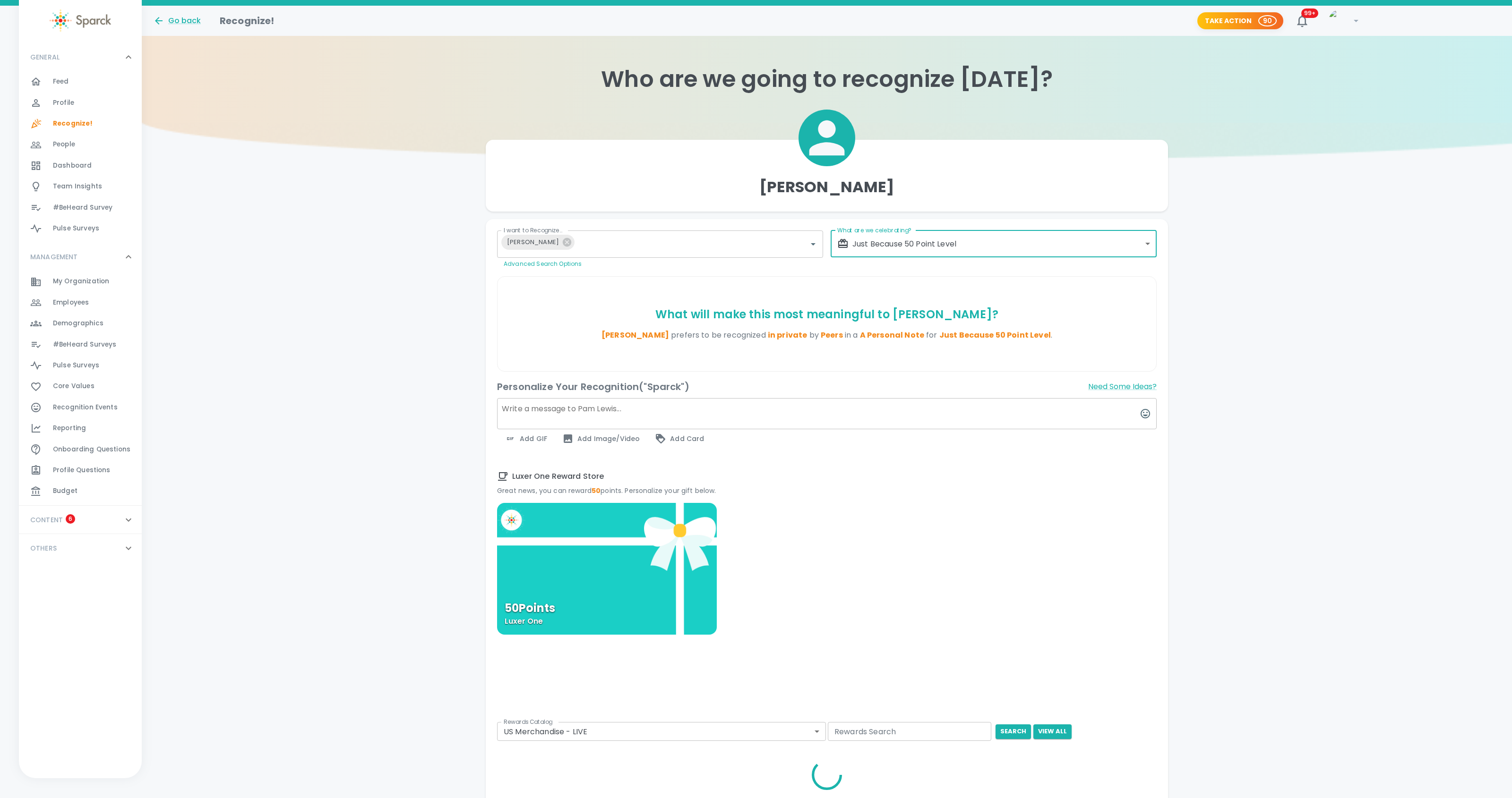
click at [627, 329] on div "What will make this most meaningful to [PERSON_NAME] ? [PERSON_NAME] prefers to…" at bounding box center [827, 324] width 651 height 34
drag, startPoint x: 627, startPoint y: 329, endPoint x: 620, endPoint y: 329, distance: 7.0
click at [627, 329] on div "What will make this most meaningful to [PERSON_NAME] ? [PERSON_NAME] prefers to…" at bounding box center [827, 324] width 651 height 34
click at [567, 415] on textarea at bounding box center [827, 413] width 660 height 31
paste textarea "HUGE thanks for all you do every day in general - but ALSO for all you did to m…"
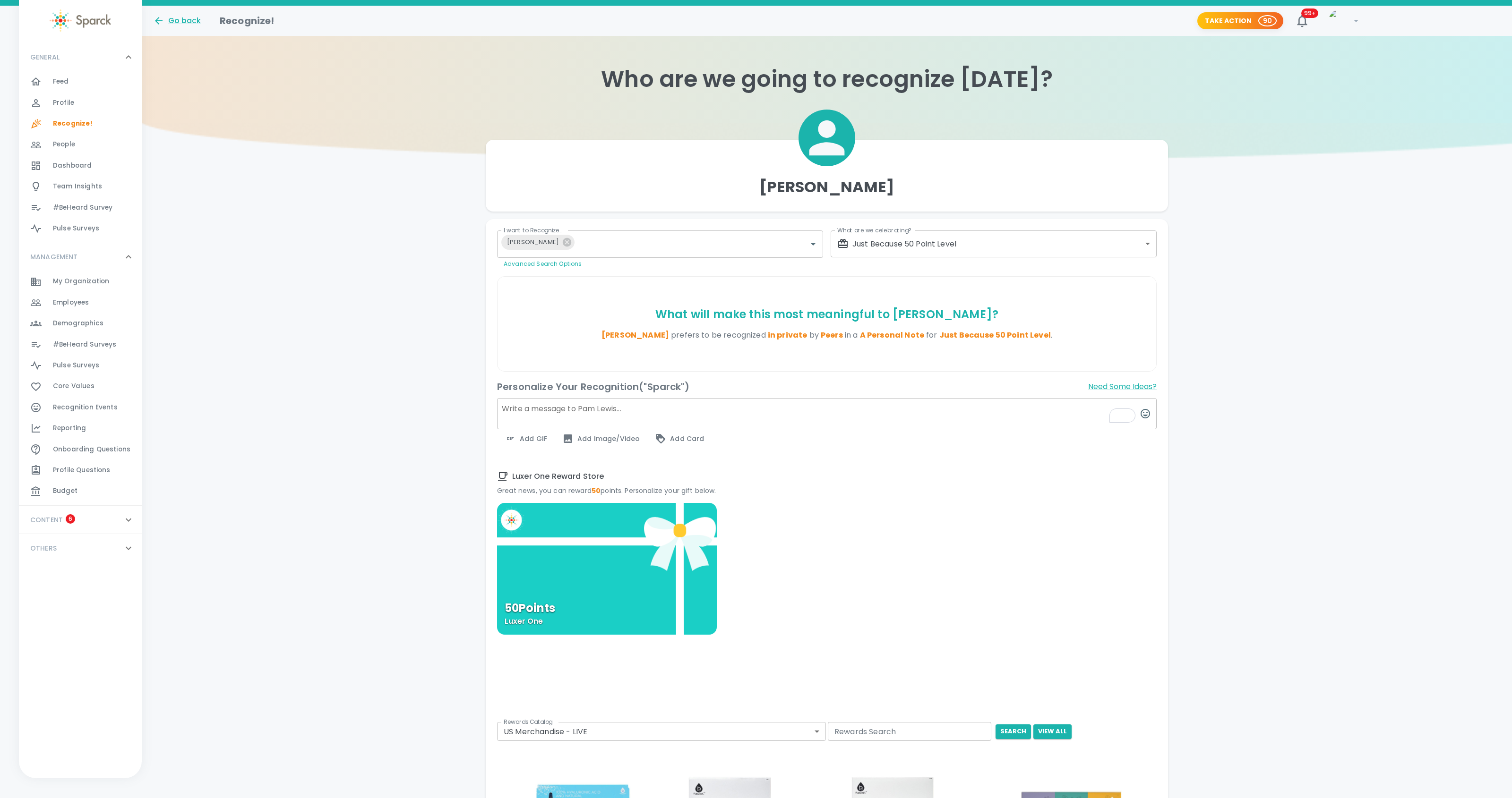
type textarea "HUGE thanks for all you do every day in general - but ALSO for all you did to m…"
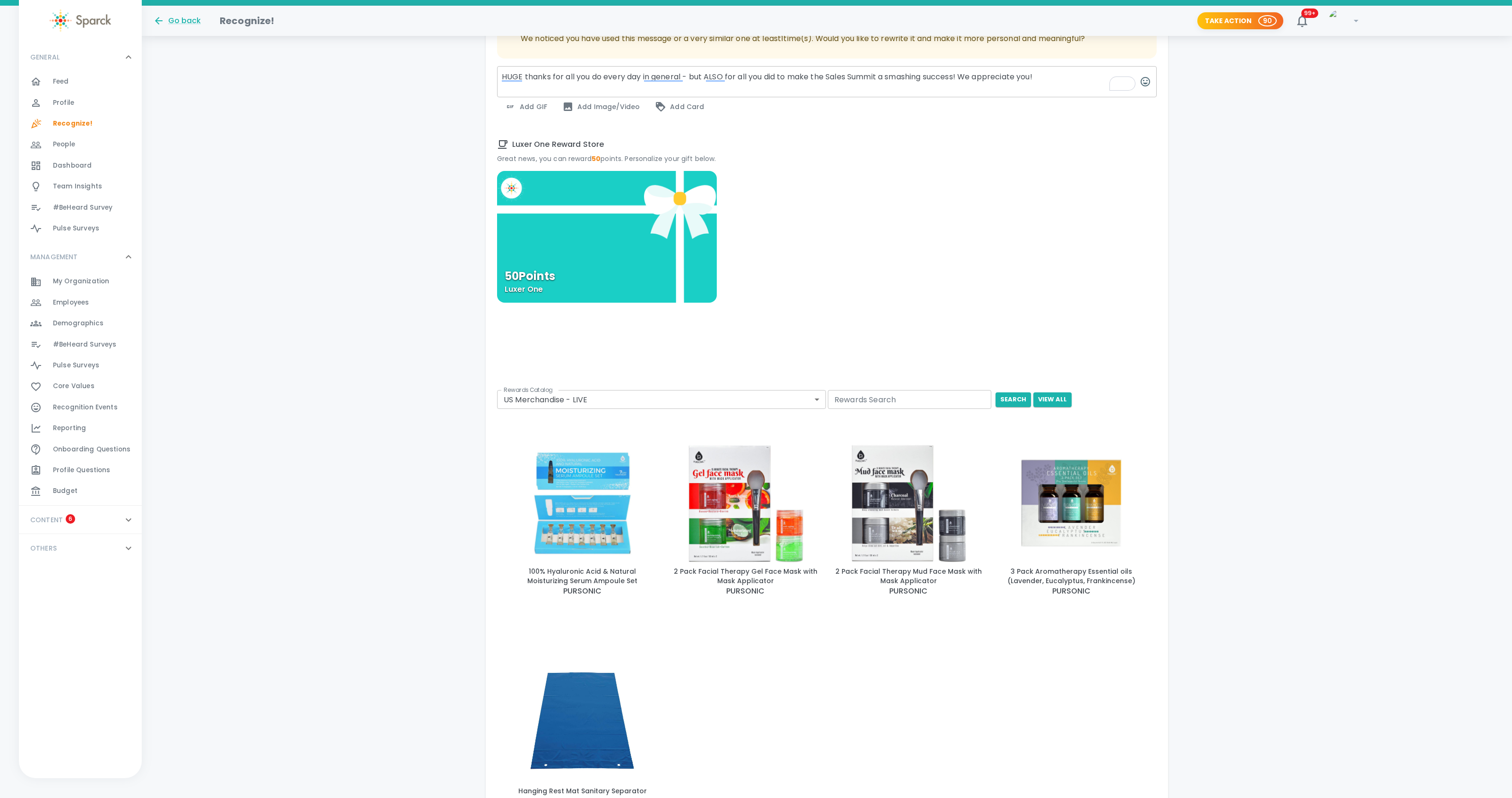
scroll to position [412, 0]
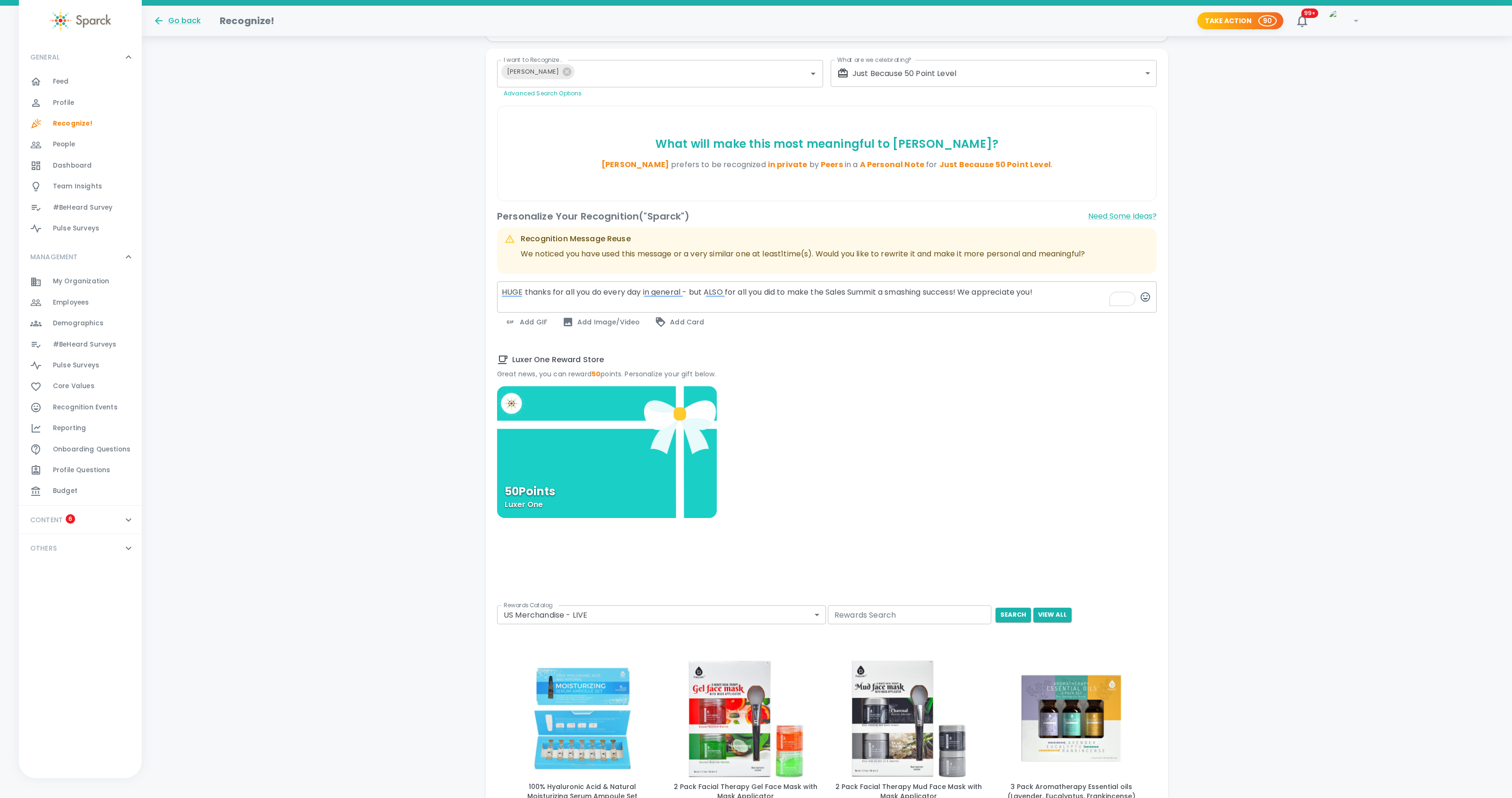
click at [640, 457] on div "50 Points Luxer One" at bounding box center [607, 452] width 220 height 132
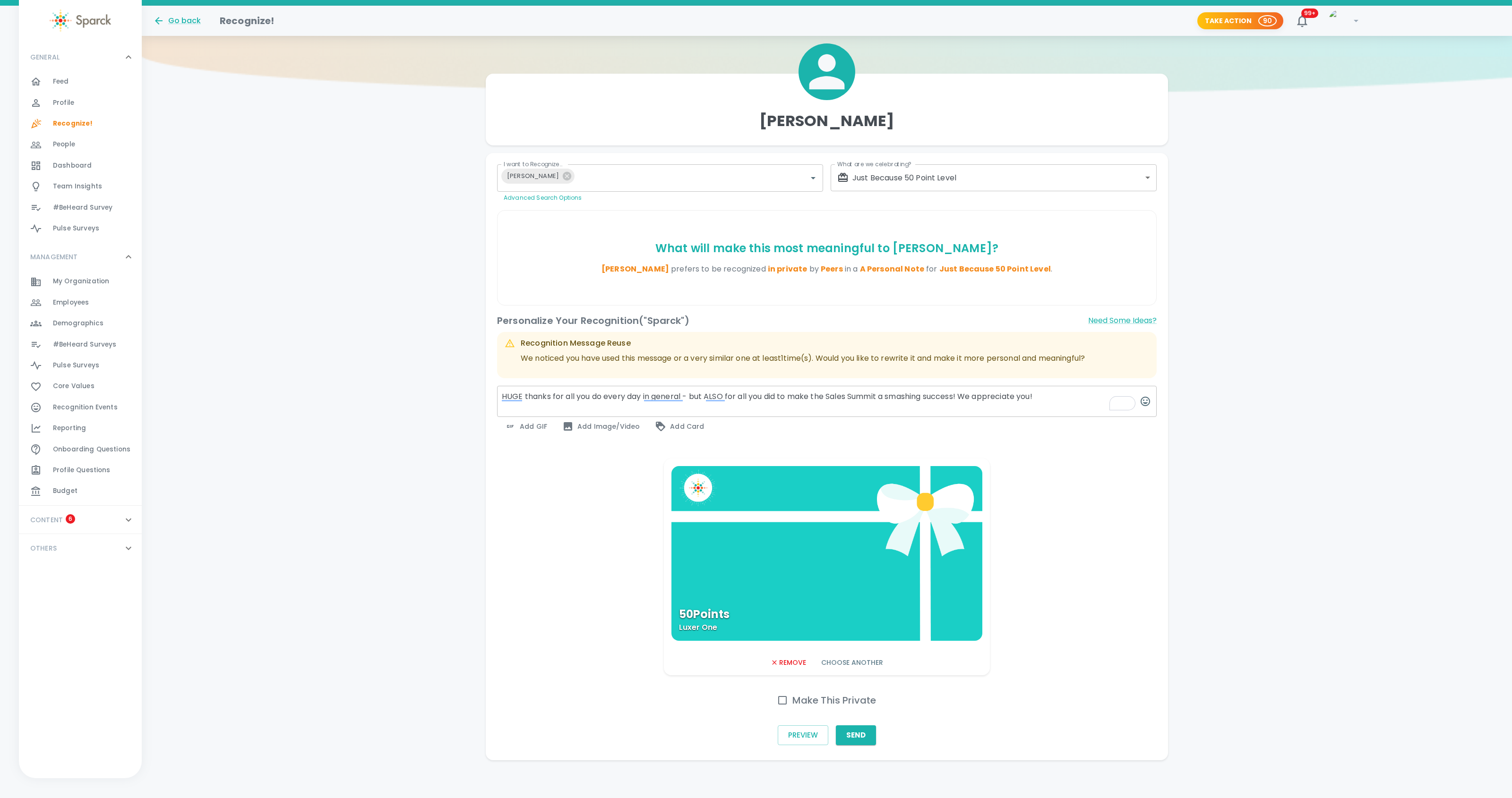
scroll to position [66, 0]
click at [782, 693] on input "Make This Private" at bounding box center [782, 700] width 20 height 20
checkbox input "true"
click at [863, 738] on button "Send" at bounding box center [856, 735] width 40 height 20
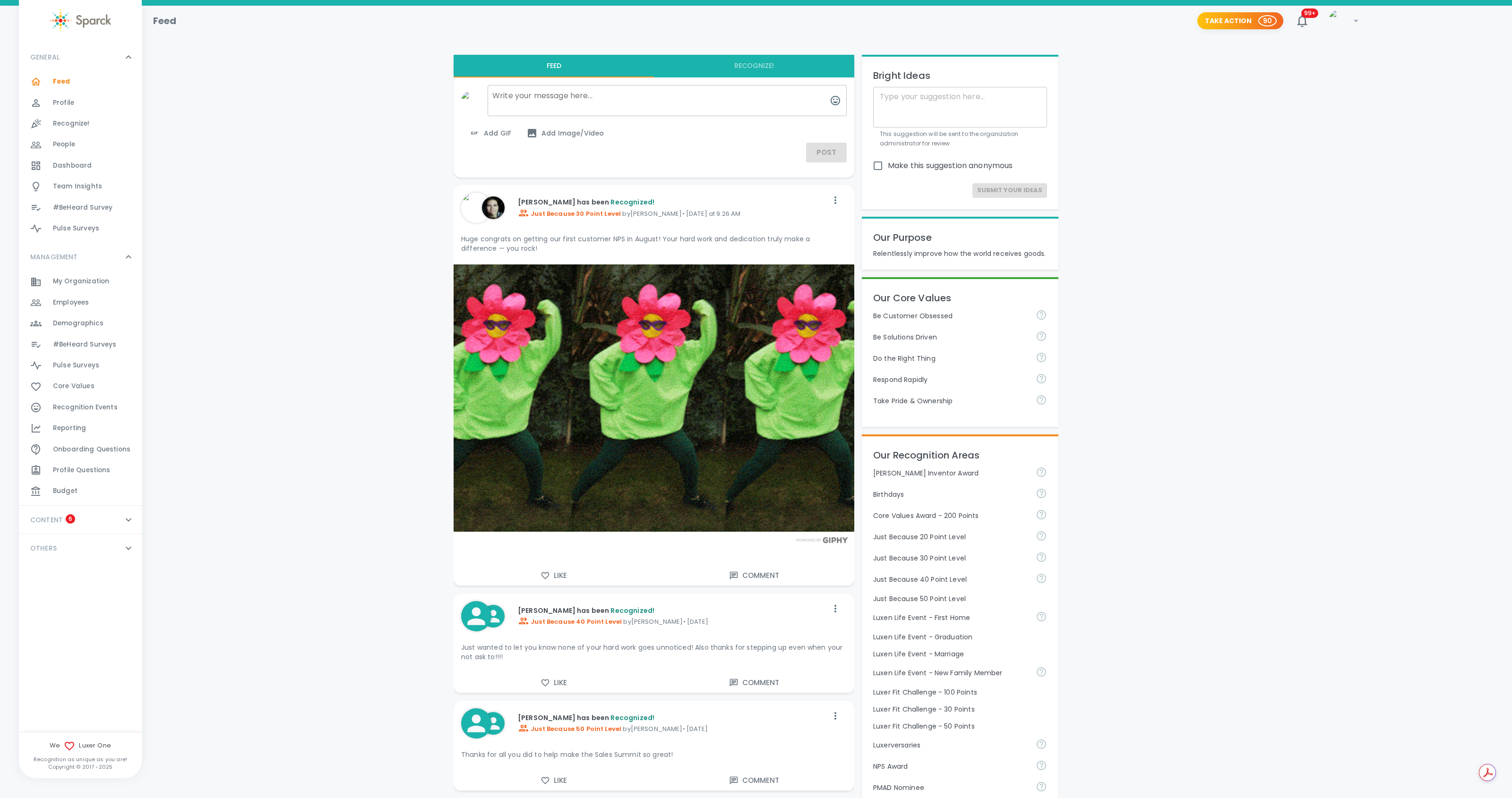
click at [79, 428] on span "Reporting" at bounding box center [70, 428] width 33 height 9
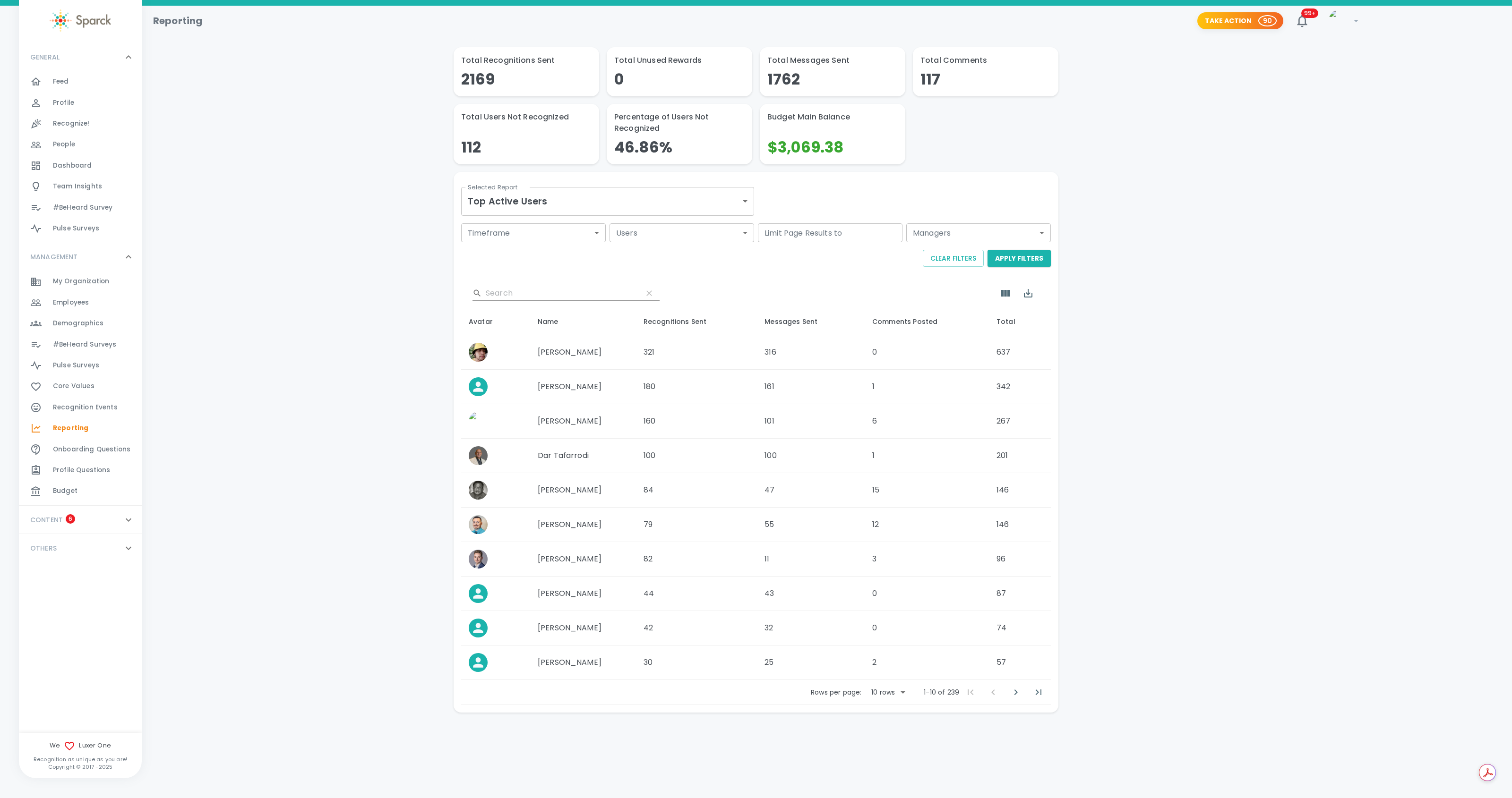
click at [744, 199] on body "Skip Navigation Reporting Take Action 90 99+ ! GENERAL 0 Feed 0 Profile 0 Recog…" at bounding box center [756, 381] width 1512 height 762
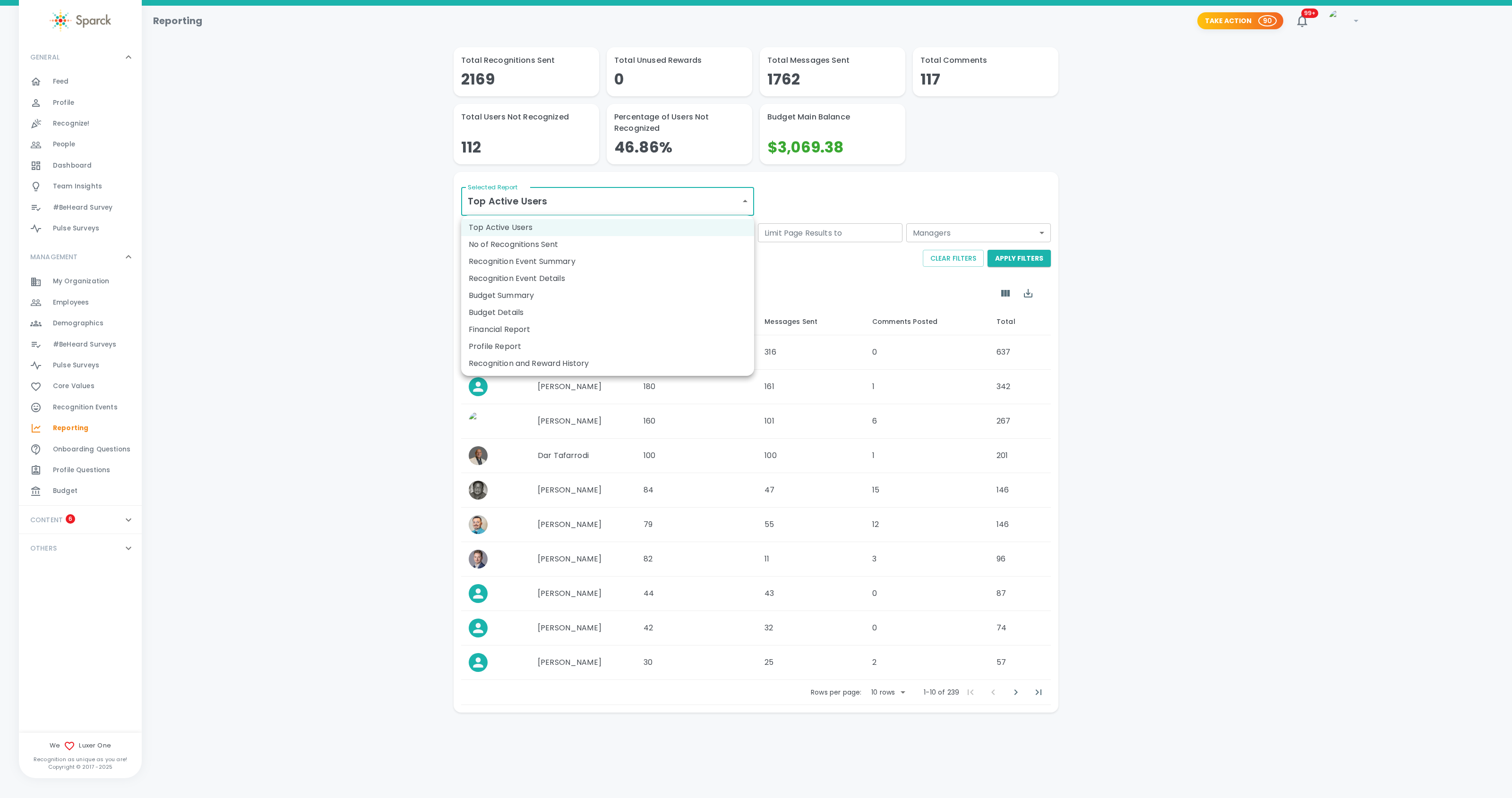
click at [598, 360] on li "Recognition and Reward History" at bounding box center [608, 364] width 293 height 17
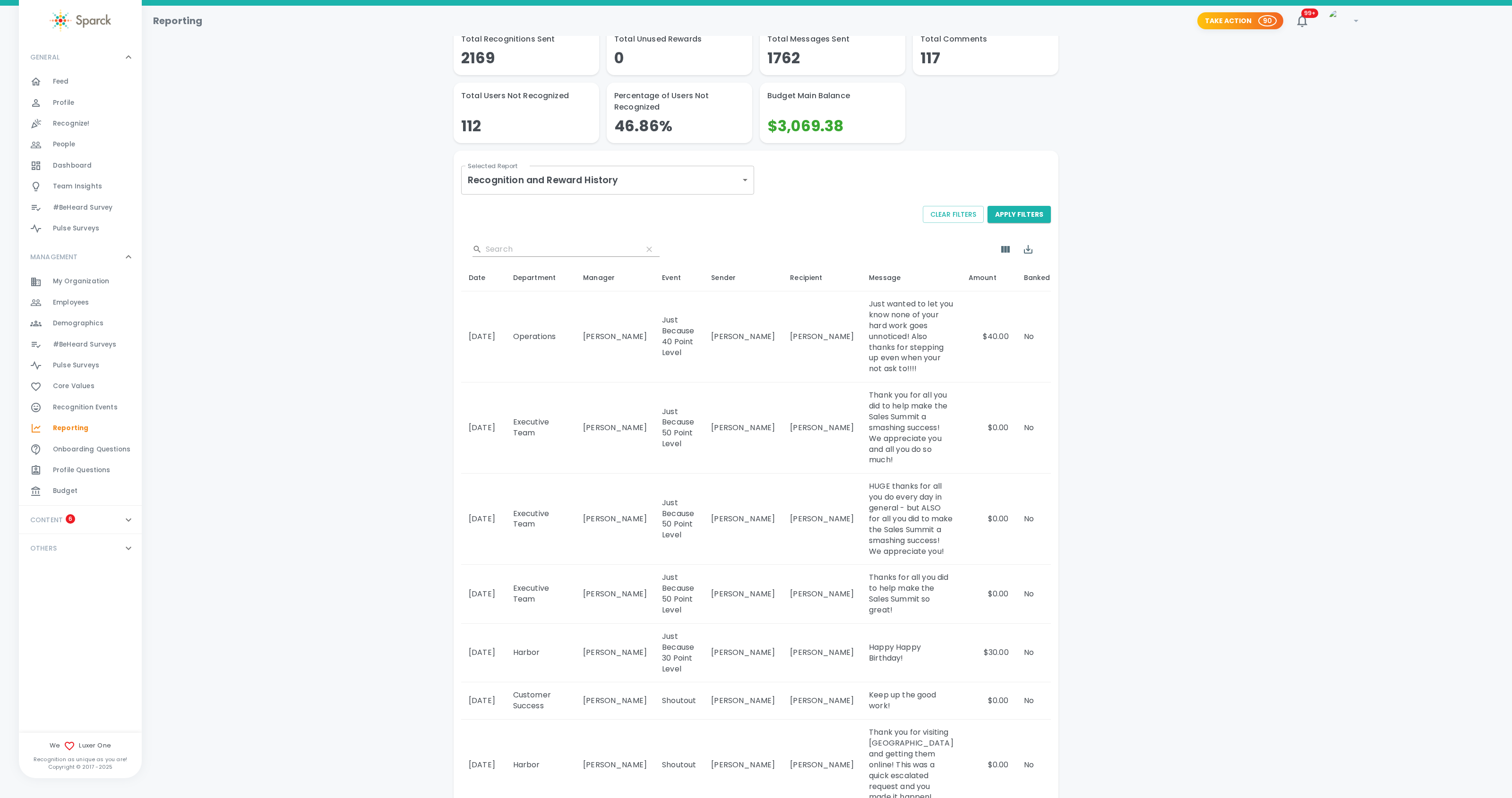
scroll to position [22, 0]
drag, startPoint x: 918, startPoint y: 590, endPoint x: 825, endPoint y: 561, distance: 97.4
click at [862, 564] on td "Thanks for all you did to help make the Sales Summit so great!" at bounding box center [911, 593] width 100 height 59
copy td "Thanks for all you did to help make the Sales Summit so great!"
click at [70, 123] on span "Recognize!" at bounding box center [71, 124] width 37 height 9
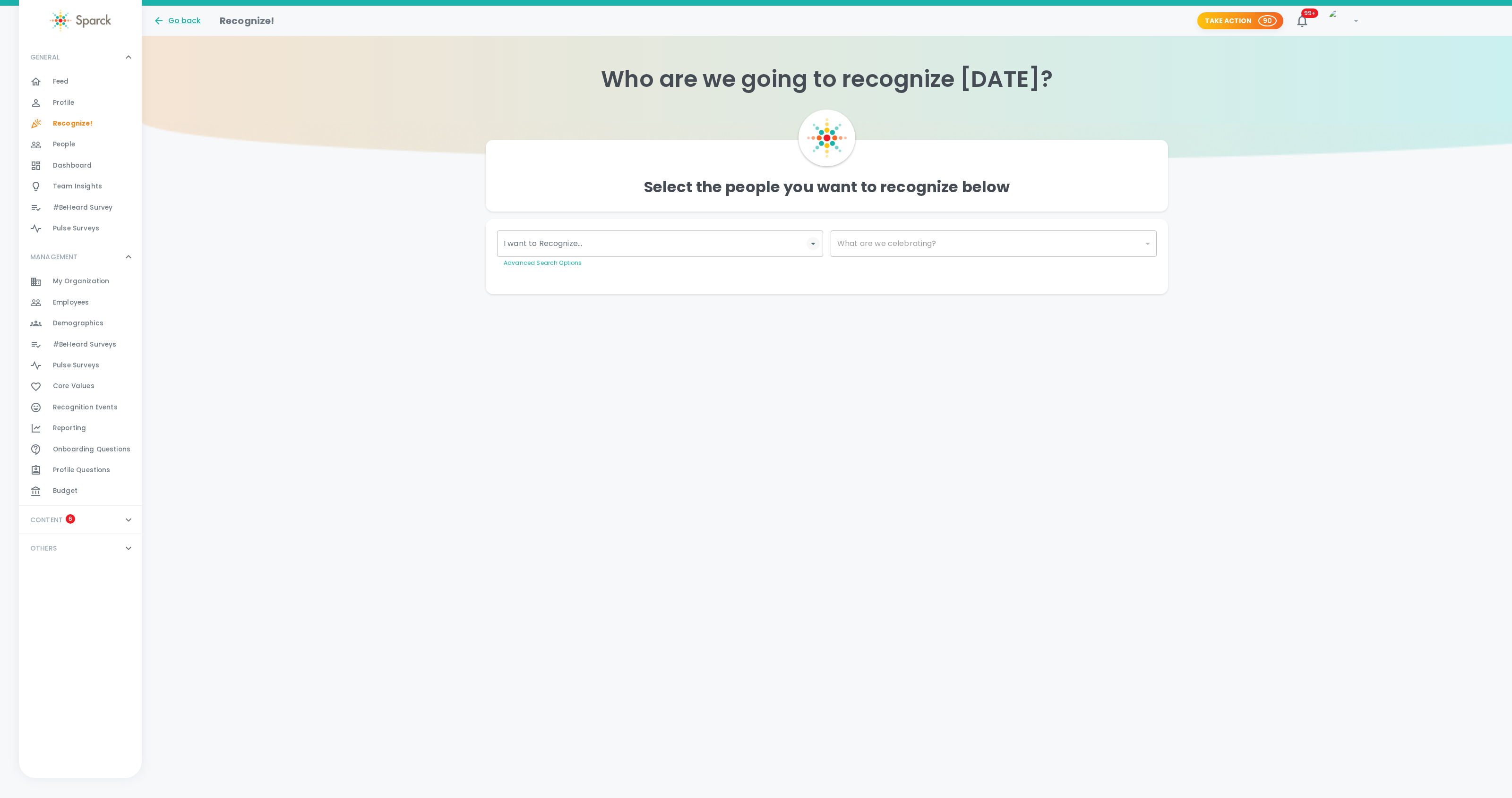
click at [813, 247] on icon "Open" at bounding box center [813, 243] width 11 height 11
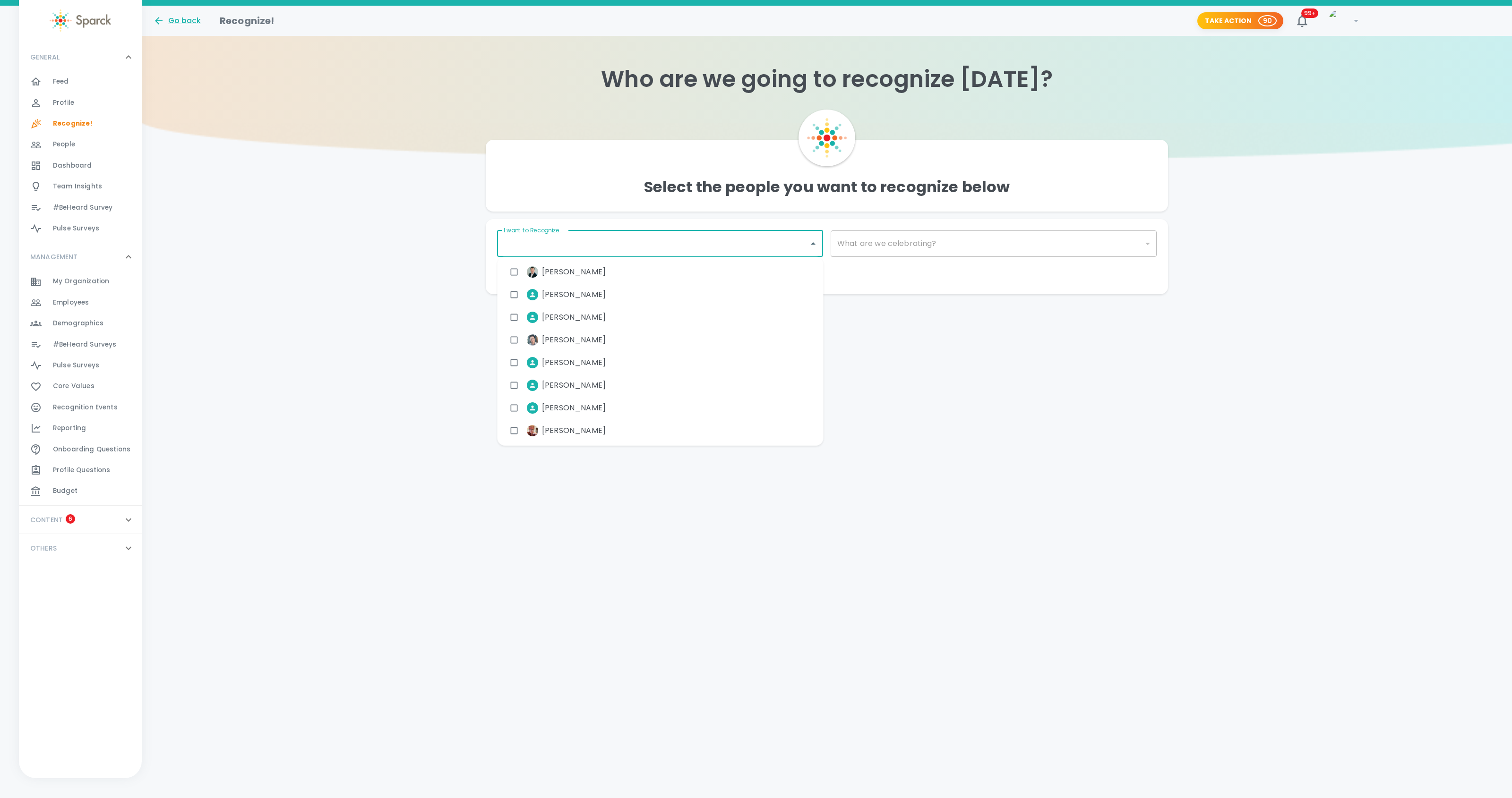
type input "r"
type input "R"
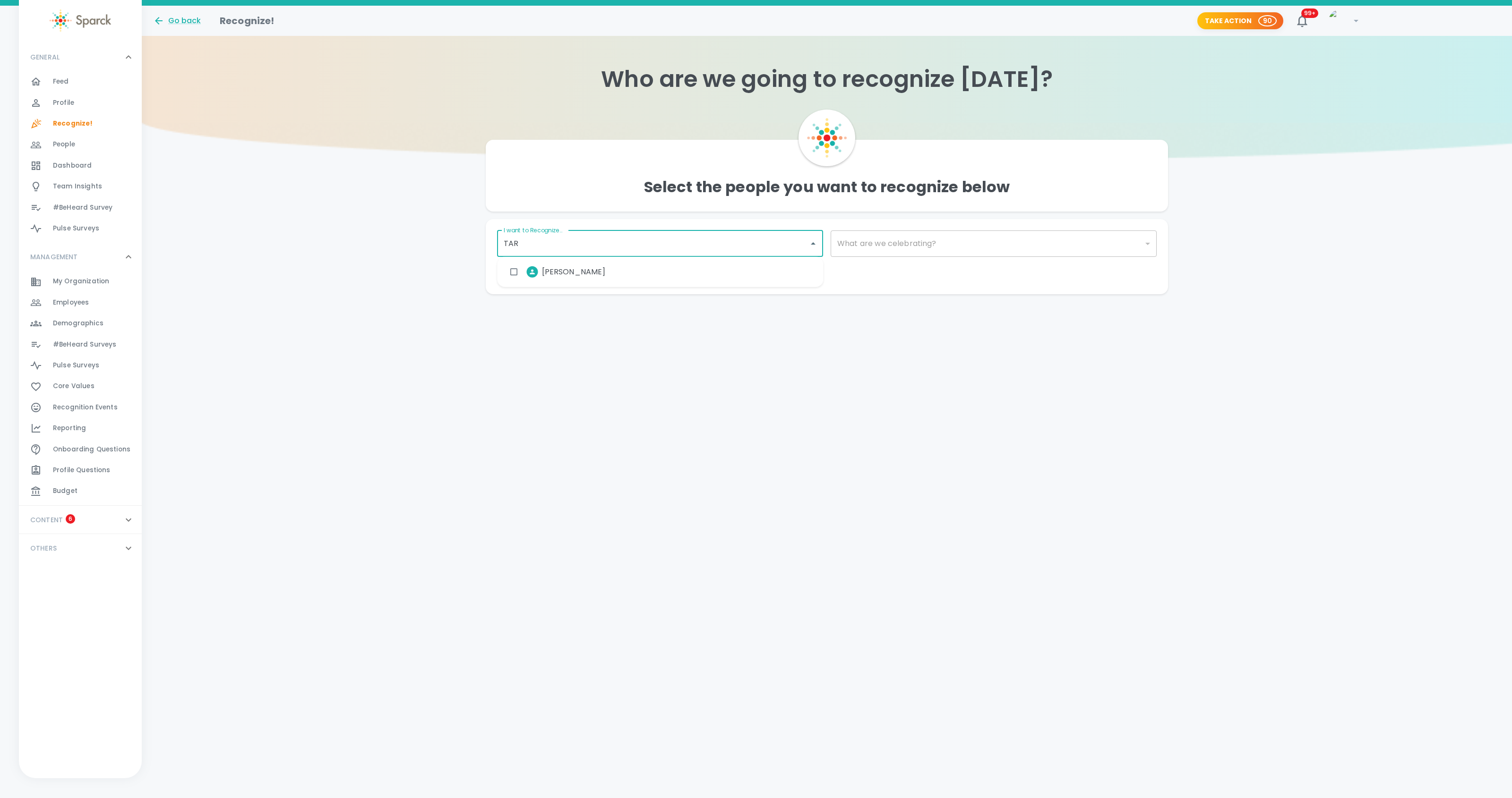
type input "[PERSON_NAME]"
click at [571, 276] on span "[PERSON_NAME]" at bounding box center [574, 272] width 64 height 11
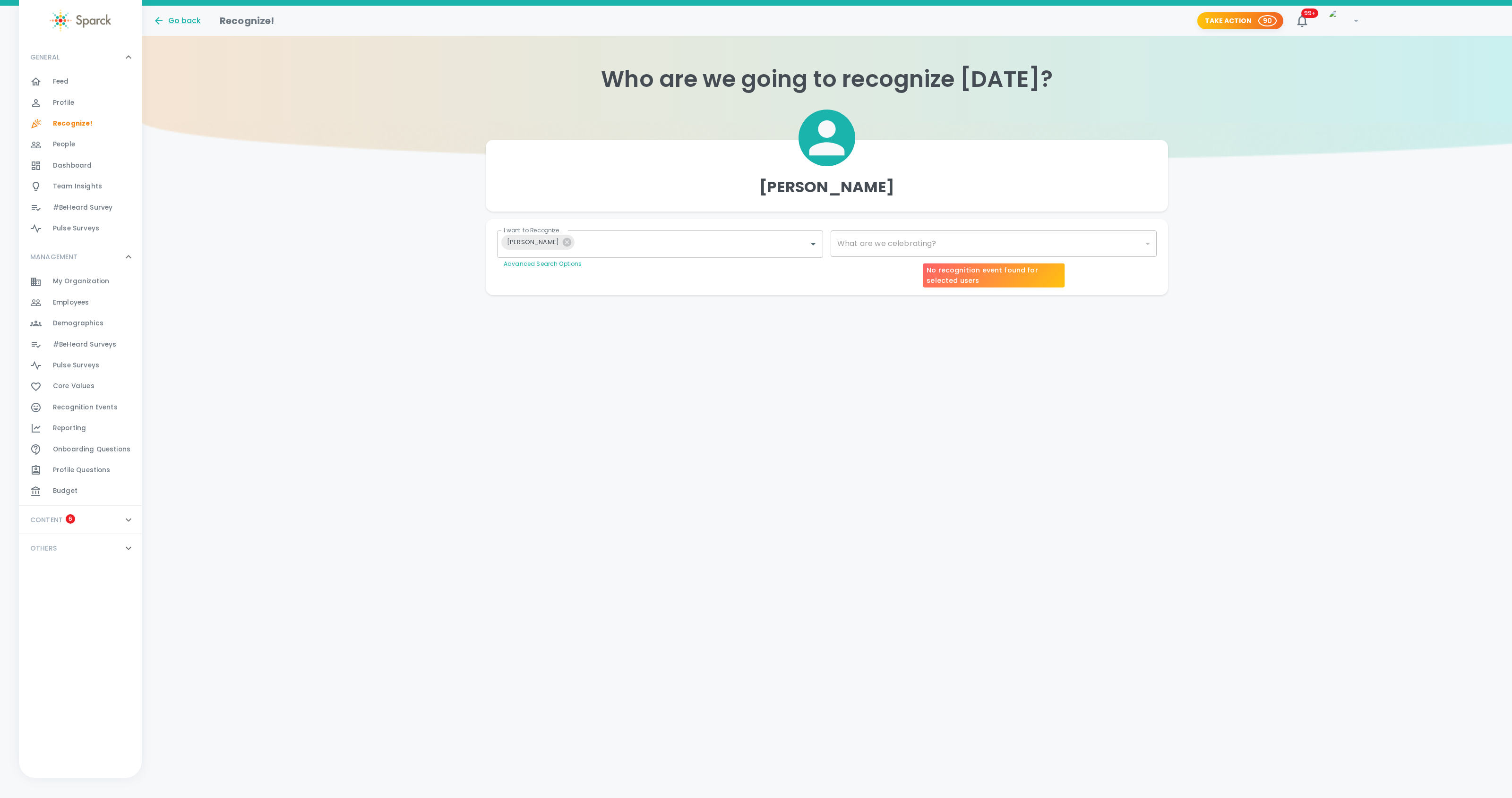
click at [868, 244] on div "​" at bounding box center [994, 243] width 326 height 26
click at [1139, 242] on body "Skip Navigation Go back Recognize! Take Action 90 99+ ! GENERAL 0 Feed 0 Profil…" at bounding box center [756, 167] width 1512 height 333
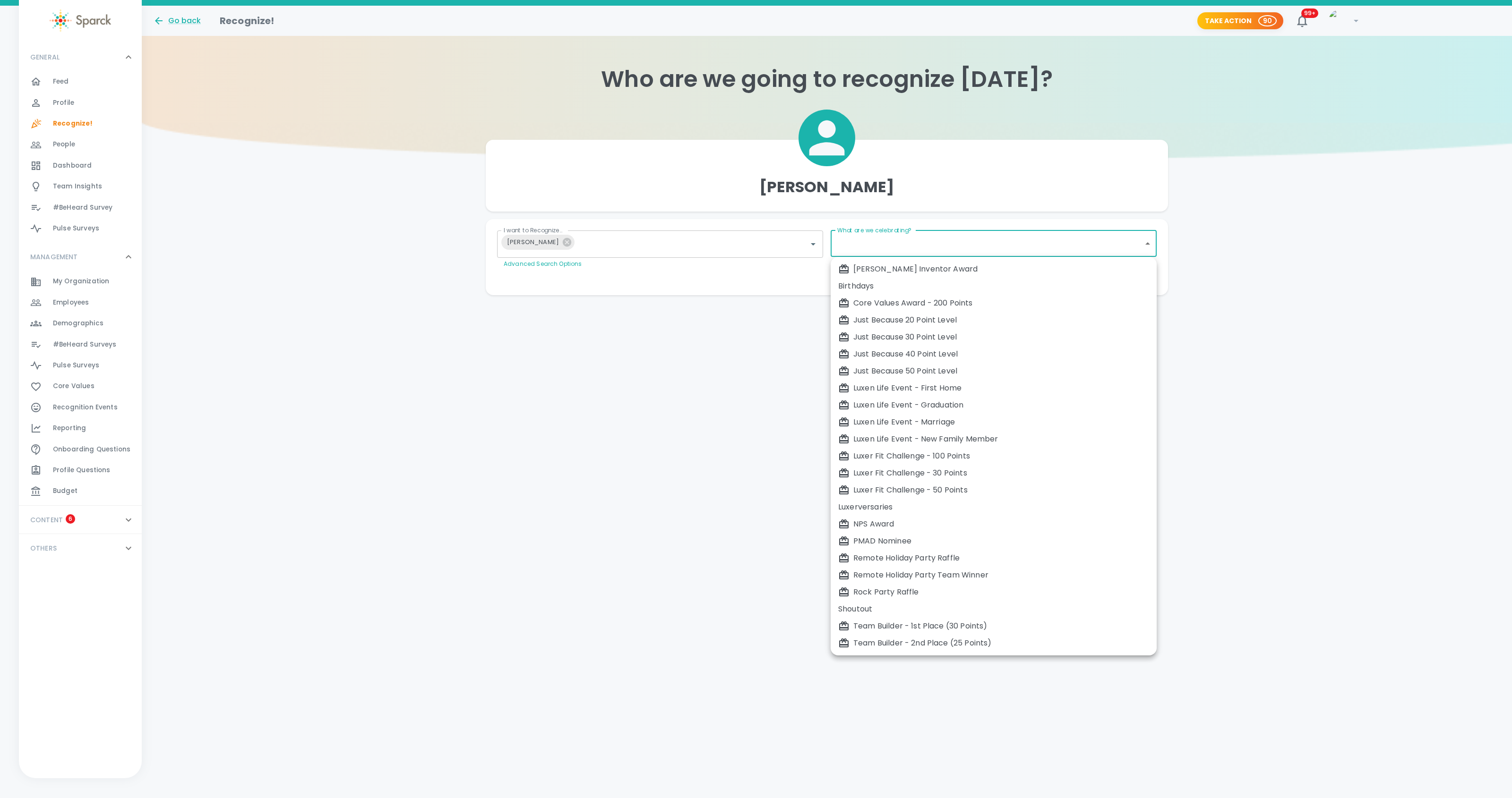
click at [956, 371] on div "Just Because 50 Point Level" at bounding box center [994, 371] width 311 height 11
type input "2009"
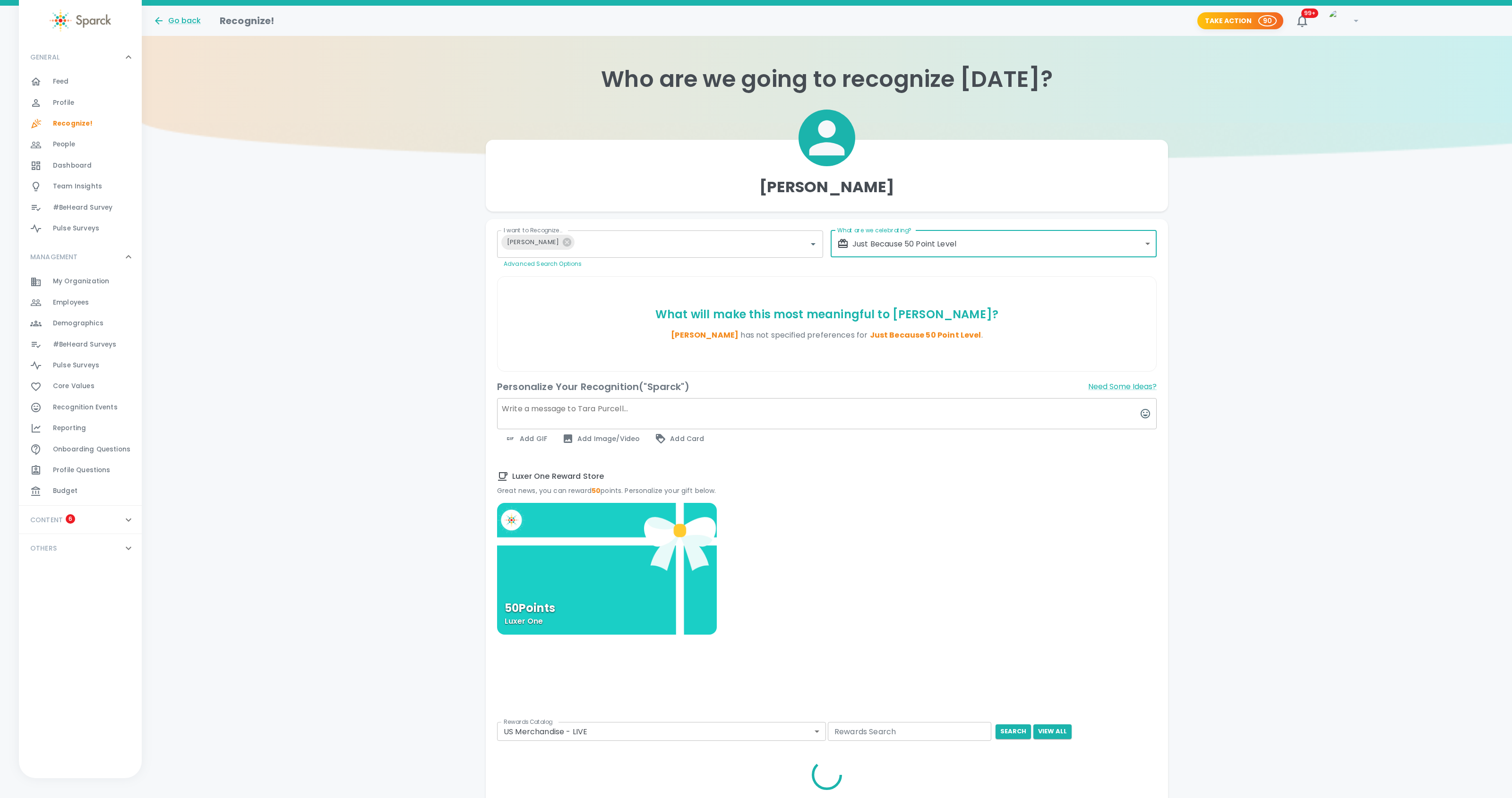
click at [593, 420] on textarea at bounding box center [827, 413] width 660 height 31
paste textarea "Thanks for all you did to help make the Sales Summit so great!"
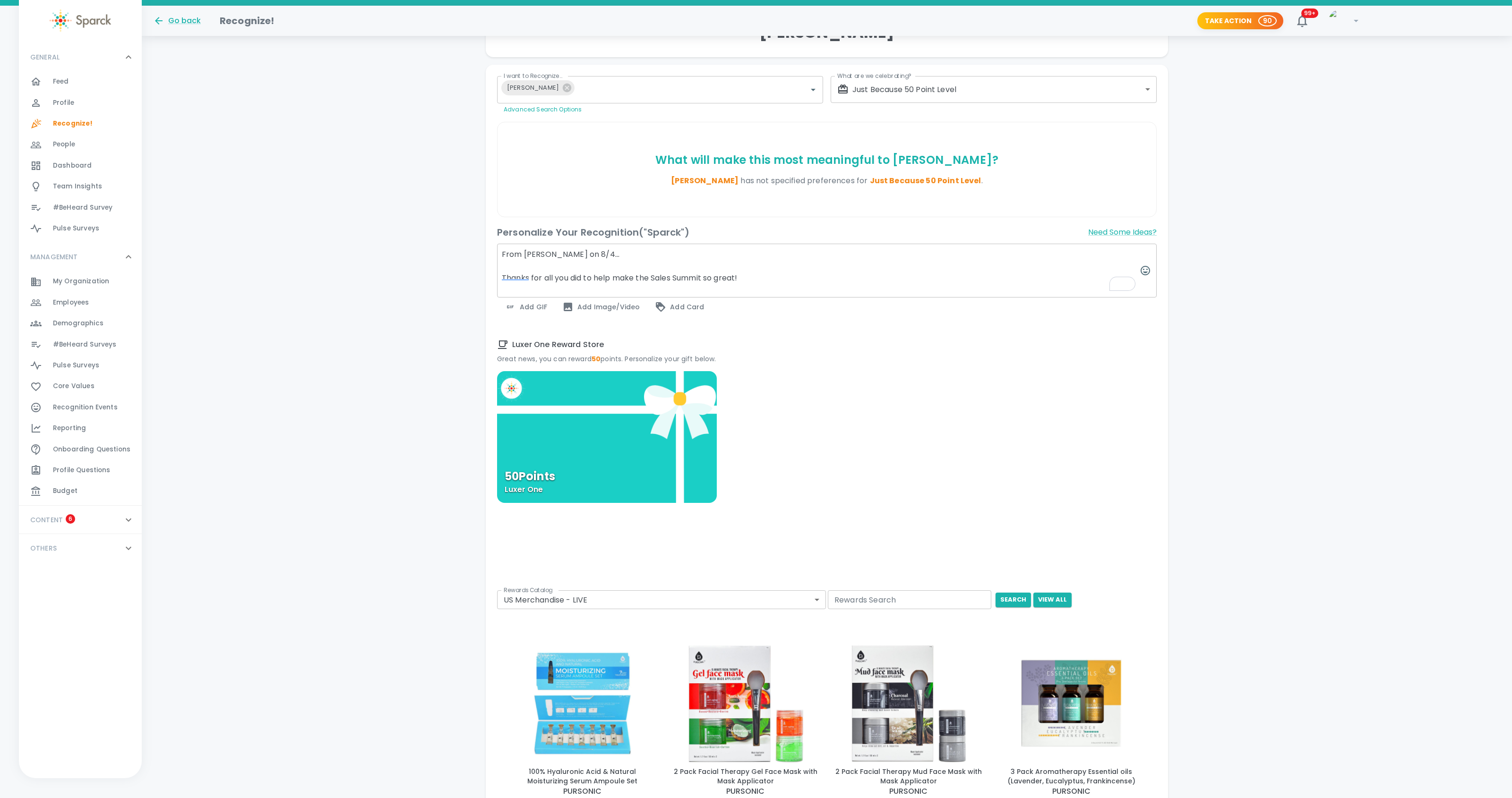
scroll to position [183, 0]
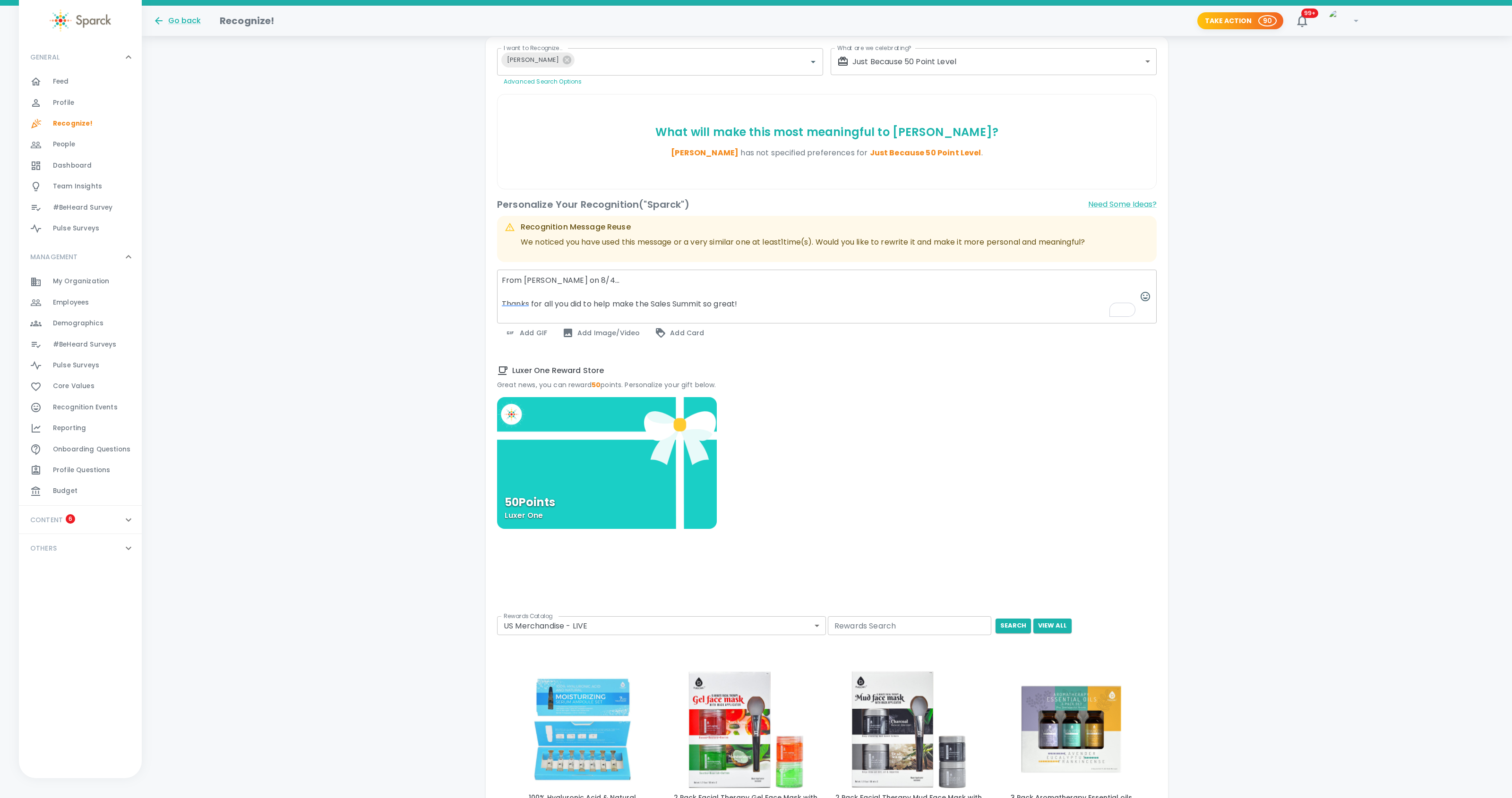
type textarea "From [PERSON_NAME] on 8/4... Thanks for all you did to help make the Sales Summ…"
click at [576, 393] on div "Luxer One Reward Store Great news, you can reward 50 points. Personalize your g…" at bounding box center [827, 500] width 660 height 270
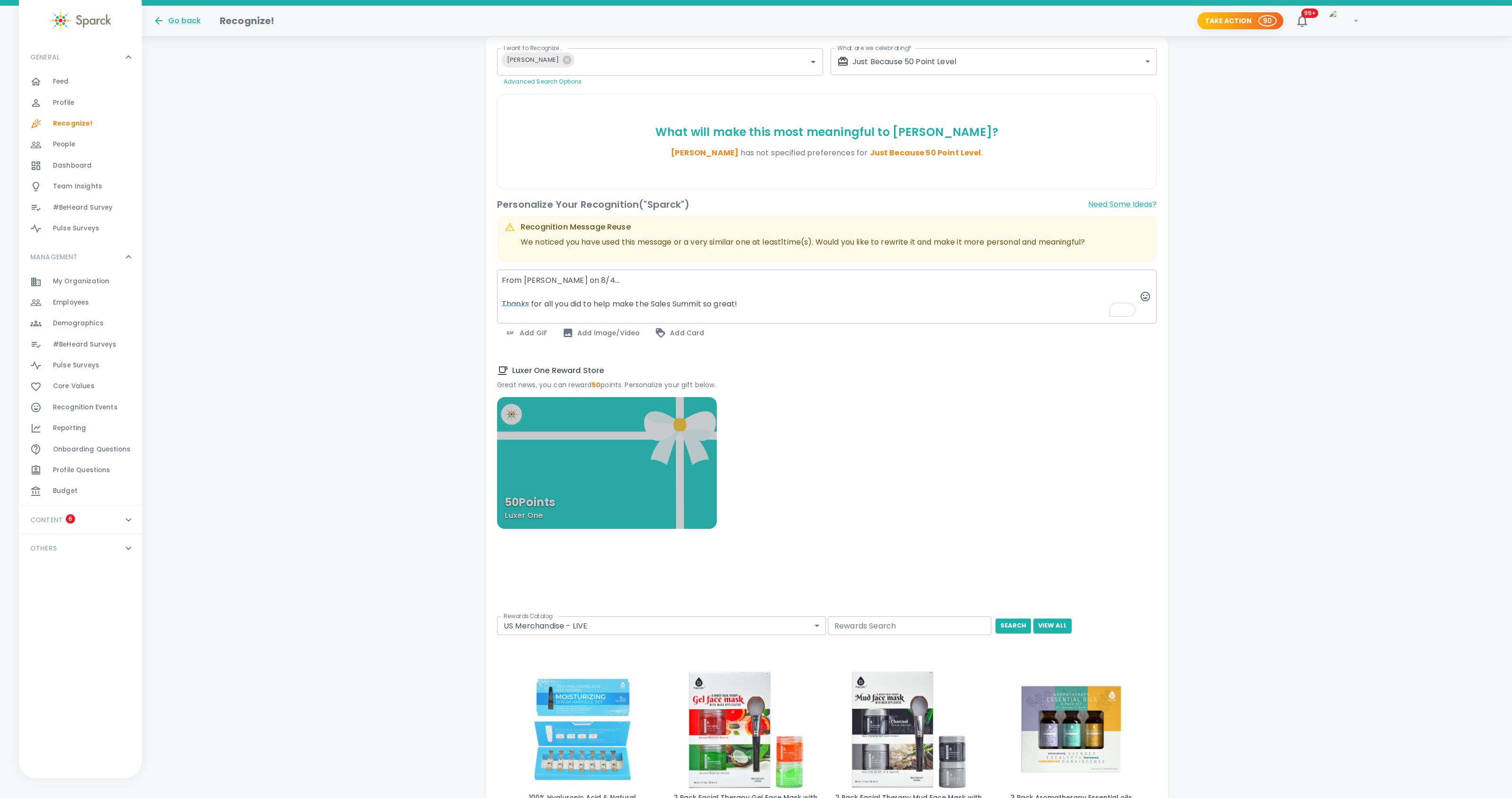
click at [594, 426] on div "50 Points Luxer One" at bounding box center [607, 463] width 220 height 132
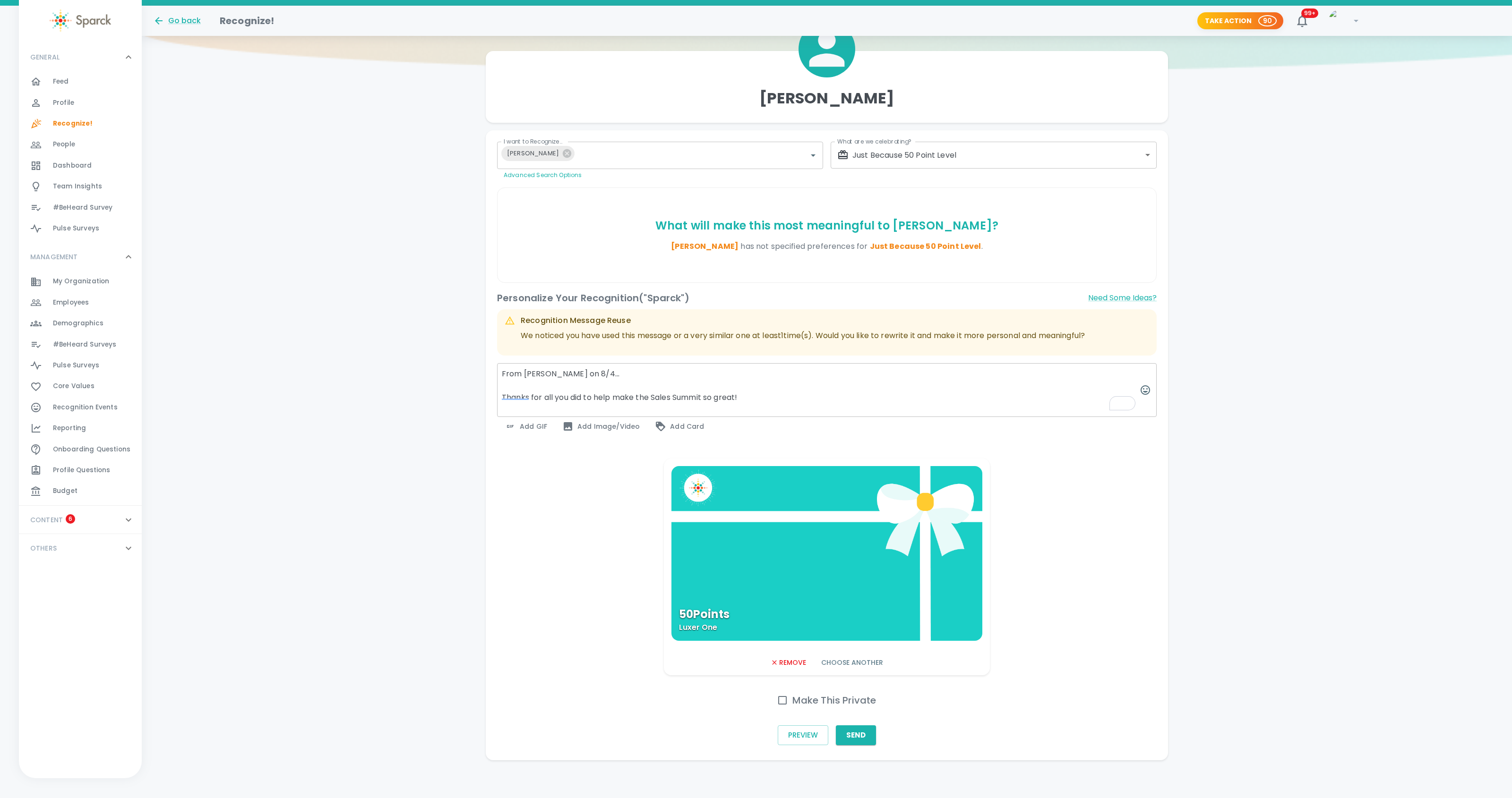
drag, startPoint x: 783, startPoint y: 698, endPoint x: 790, endPoint y: 698, distance: 7.0
click at [783, 698] on input "Make This Private" at bounding box center [782, 700] width 20 height 20
checkbox input "true"
click at [863, 735] on button "Send" at bounding box center [856, 735] width 40 height 20
